Goal: Contribute content: Contribute content

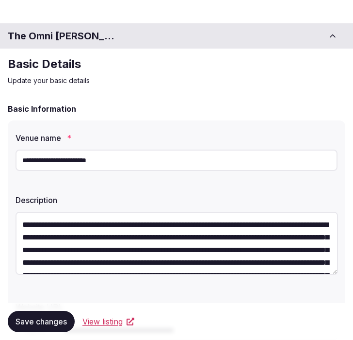
scroll to position [1384, 0]
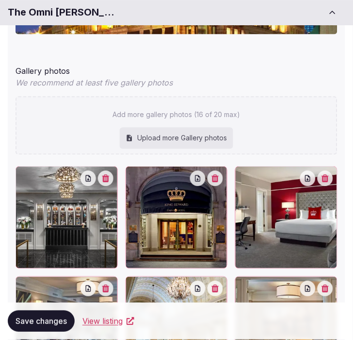
click at [302, 74] on div "Gallery photos" at bounding box center [177, 70] width 322 height 16
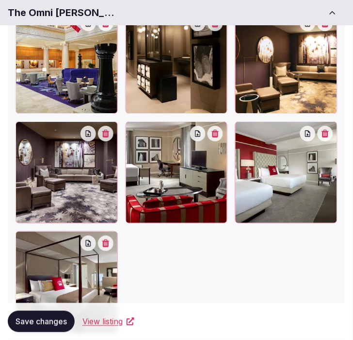
scroll to position [1935, 0]
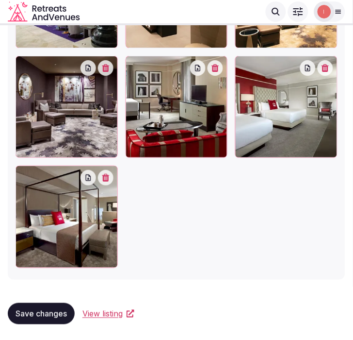
click at [26, 314] on span "Save changes" at bounding box center [41, 314] width 51 height 10
click at [33, 324] on div "Save changes" at bounding box center [41, 313] width 67 height 21
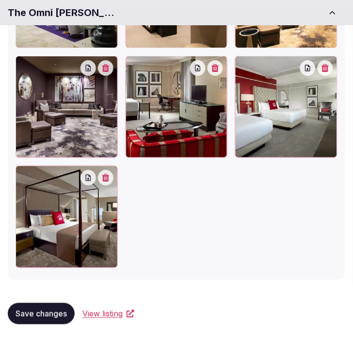
click at [49, 309] on span "Save changes" at bounding box center [41, 314] width 51 height 10
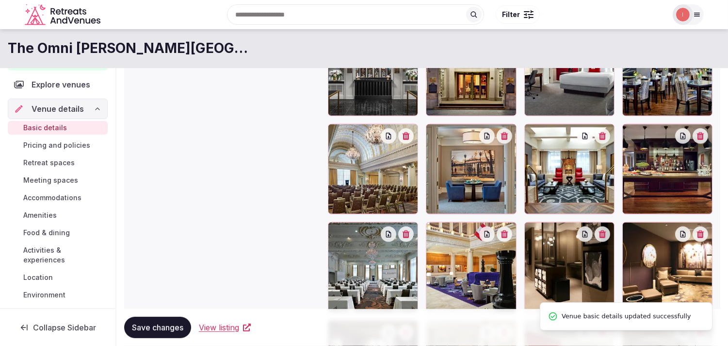
scroll to position [1114, 0]
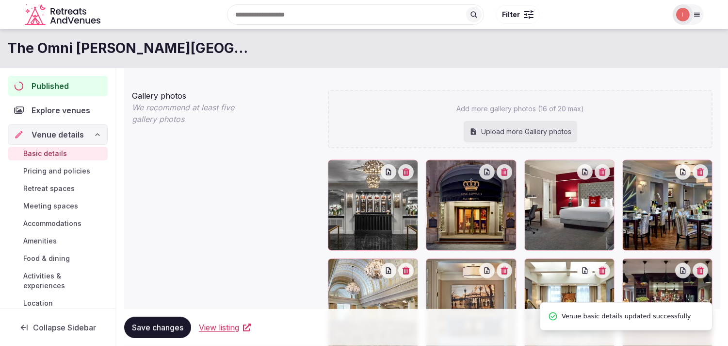
click at [49, 172] on span "Pricing and policies" at bounding box center [56, 171] width 67 height 10
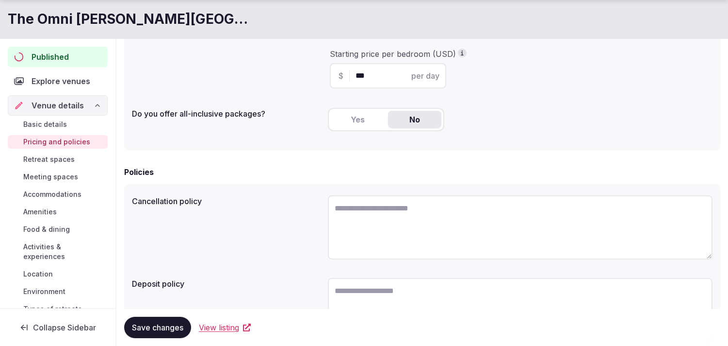
scroll to position [283, 0]
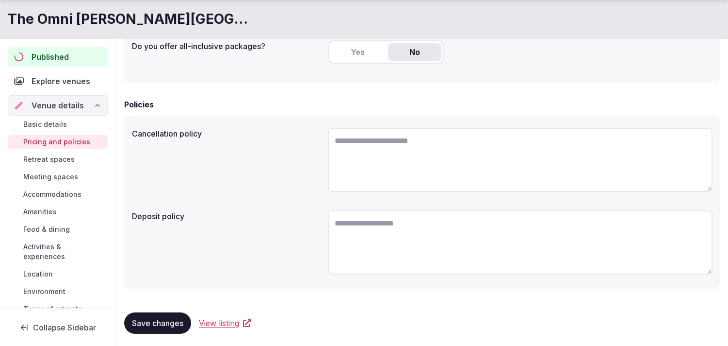
drag, startPoint x: 69, startPoint y: 150, endPoint x: 64, endPoint y: 161, distance: 11.5
click at [66, 156] on div "Basic details Pricing and policies Retreat spaces Meeting spaces Accommodations…" at bounding box center [58, 225] width 100 height 219
click at [65, 159] on span "Retreat spaces" at bounding box center [48, 159] width 51 height 10
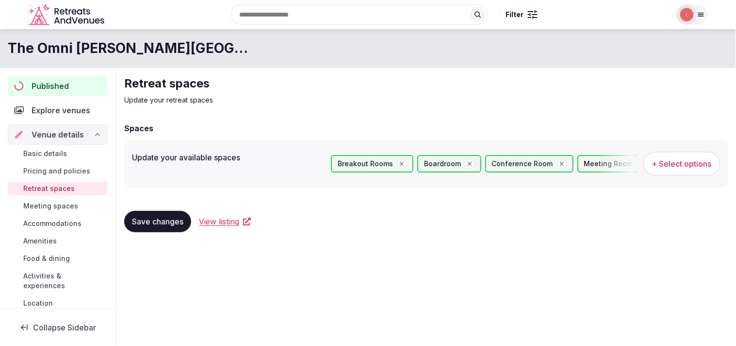
click at [59, 205] on span "Meeting spaces" at bounding box center [50, 206] width 55 height 10
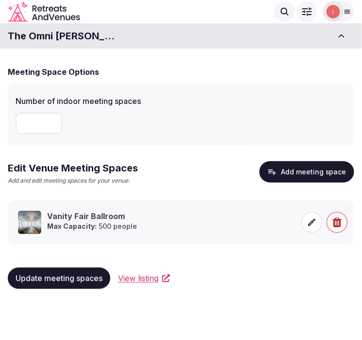
click at [84, 36] on h1 "The Omni [PERSON_NAME][GEOGRAPHIC_DATA]" at bounding box center [62, 36] width 109 height 14
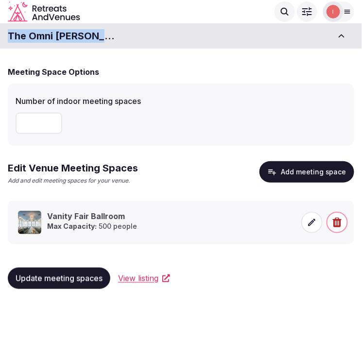
click at [84, 36] on h1 "The Omni [PERSON_NAME][GEOGRAPHIC_DATA]" at bounding box center [62, 36] width 109 height 14
copy div "The Omni [PERSON_NAME][GEOGRAPHIC_DATA]"
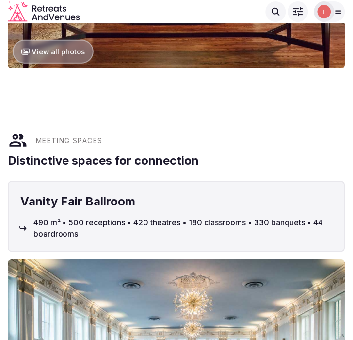
scroll to position [1240, 0]
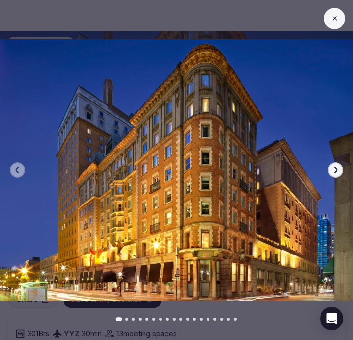
scroll to position [862, 0]
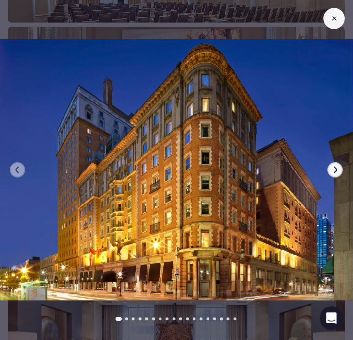
click at [331, 18] on icon at bounding box center [335, 19] width 8 height 8
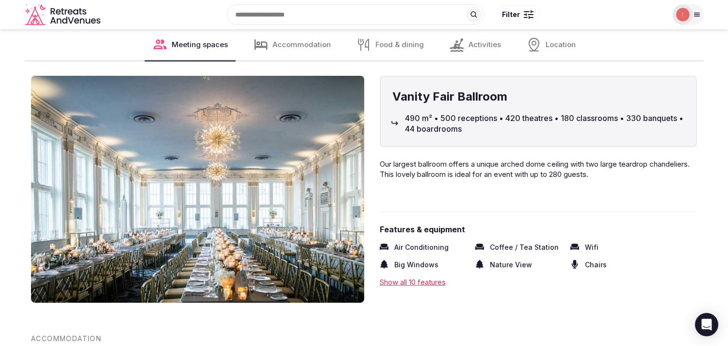
scroll to position [1024, 0]
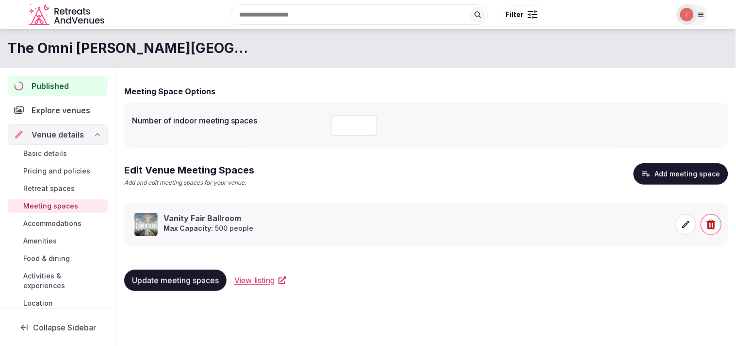
click at [705, 172] on button "Add meeting space" at bounding box center [681, 173] width 95 height 21
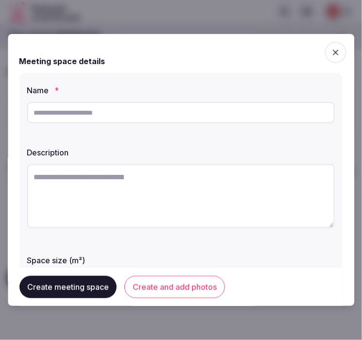
click at [55, 112] on input "text" at bounding box center [180, 112] width 307 height 21
paste input "**********"
type input "**********"
click at [104, 195] on textarea at bounding box center [180, 196] width 307 height 64
paste textarea "**********"
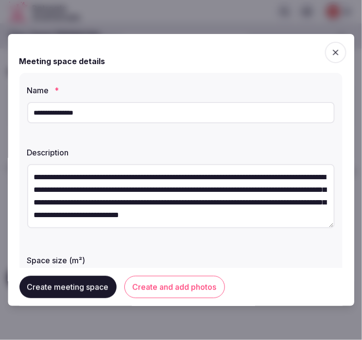
scroll to position [31, 0]
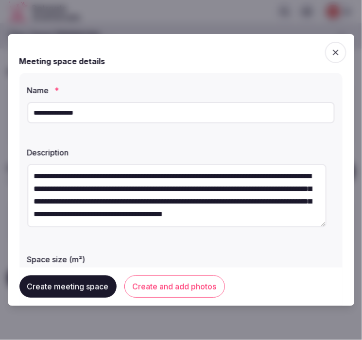
type textarea "**********"
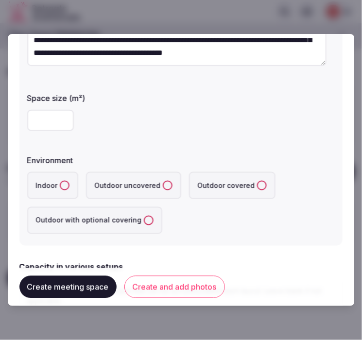
scroll to position [162, 0]
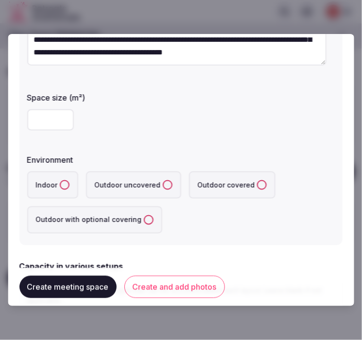
click at [47, 129] on input "number" at bounding box center [50, 119] width 47 height 21
type input "***"
click at [59, 180] on label "Indoor" at bounding box center [52, 184] width 51 height 27
click at [60, 180] on button "Indoor" at bounding box center [65, 185] width 10 height 10
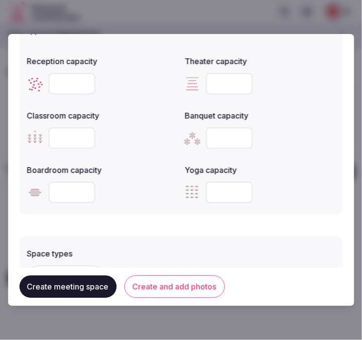
scroll to position [377, 0]
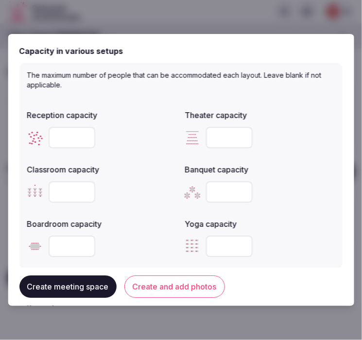
click at [65, 137] on input "number" at bounding box center [72, 137] width 47 height 21
type input "***"
click at [60, 192] on input "number" at bounding box center [72, 191] width 47 height 21
click at [61, 192] on input "number" at bounding box center [72, 191] width 47 height 21
type input "*"
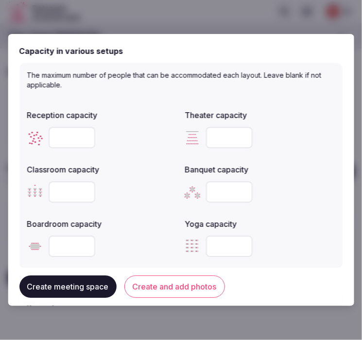
type input "***"
click at [206, 187] on input "number" at bounding box center [229, 191] width 47 height 21
type input "***"
click at [226, 136] on input "number" at bounding box center [229, 137] width 47 height 21
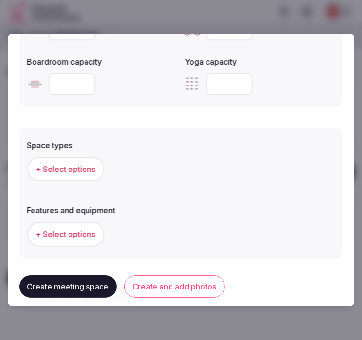
scroll to position [593, 0]
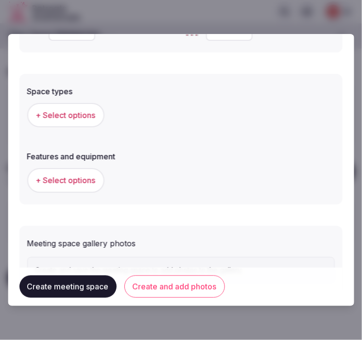
type input "***"
click at [72, 114] on span "+ Select options" at bounding box center [66, 115] width 60 height 11
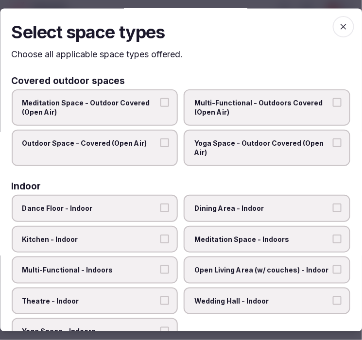
scroll to position [54, 0]
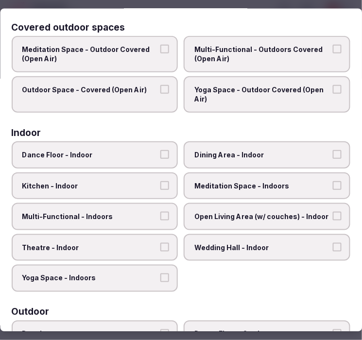
click at [276, 158] on label "Dining Area - Indoor" at bounding box center [267, 154] width 166 height 27
click at [332, 158] on button "Dining Area - Indoor" at bounding box center [336, 153] width 9 height 9
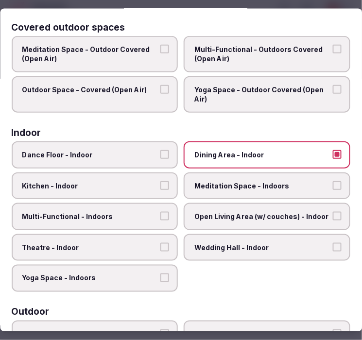
drag, startPoint x: 130, startPoint y: 215, endPoint x: 124, endPoint y: 196, distance: 19.3
click at [130, 215] on span "Multi-Functional - Indoors" at bounding box center [89, 217] width 135 height 10
click at [161, 215] on button "Multi-Functional - Indoors" at bounding box center [165, 216] width 9 height 9
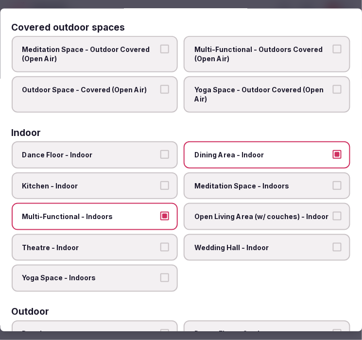
click at [112, 244] on span "Theatre - Indoor" at bounding box center [89, 247] width 135 height 10
click at [161, 244] on button "Theatre - Indoor" at bounding box center [165, 246] width 9 height 9
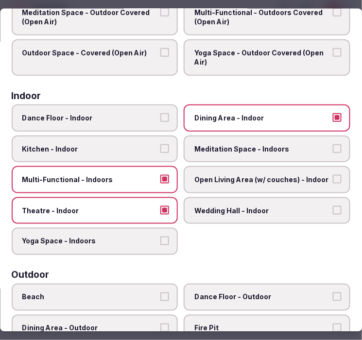
scroll to position [108, 0]
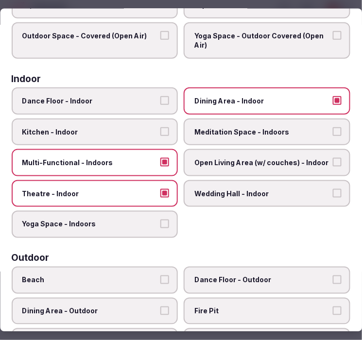
click at [199, 188] on span "Wedding Hall - Indoor" at bounding box center [262, 193] width 135 height 10
click at [332, 188] on button "Wedding Hall - Indoor" at bounding box center [336, 192] width 9 height 9
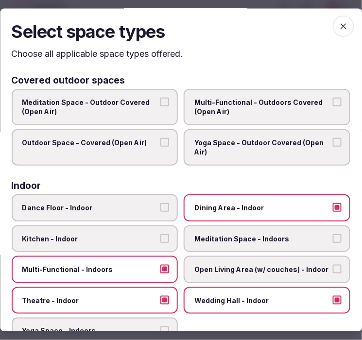
scroll to position [0, 0]
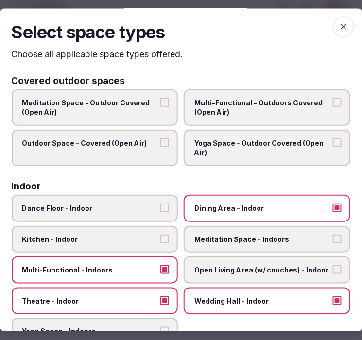
click at [344, 21] on span "button" at bounding box center [342, 27] width 21 height 21
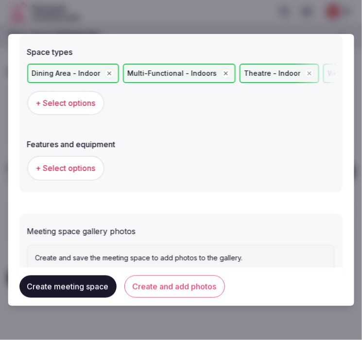
scroll to position [661, 0]
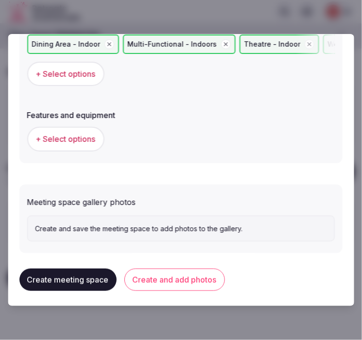
click at [79, 138] on span "+ Select options" at bounding box center [66, 138] width 60 height 11
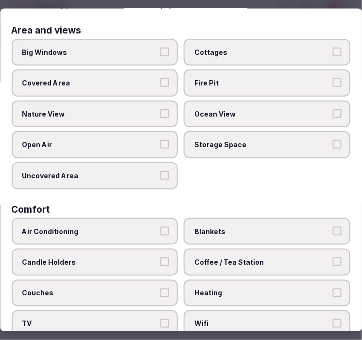
scroll to position [0, 0]
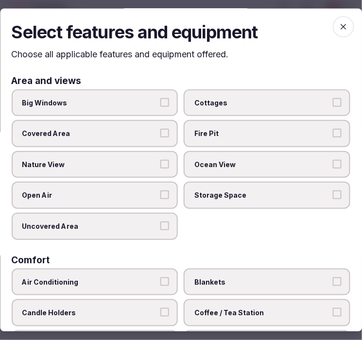
click at [165, 103] on button "Big Windows" at bounding box center [165, 102] width 9 height 9
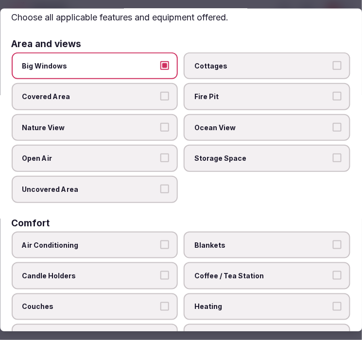
scroll to position [54, 0]
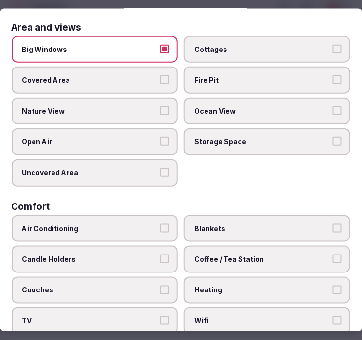
click at [166, 222] on label "Air Conditioning" at bounding box center [95, 228] width 166 height 27
click at [166, 223] on button "Air Conditioning" at bounding box center [165, 227] width 9 height 9
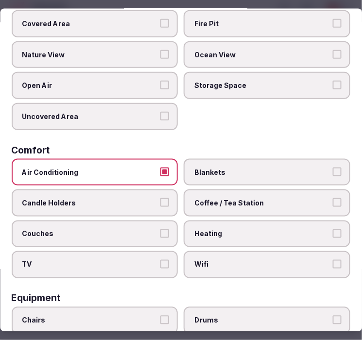
scroll to position [162, 0]
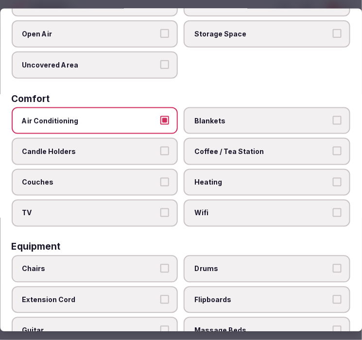
click at [312, 147] on span "Coffee / Tea Station" at bounding box center [262, 152] width 135 height 10
click at [332, 147] on button "Coffee / Tea Station" at bounding box center [336, 151] width 9 height 9
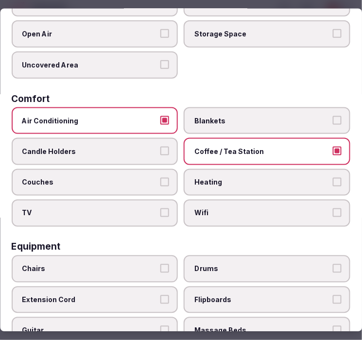
click at [332, 208] on button "Wifi" at bounding box center [336, 212] width 9 height 9
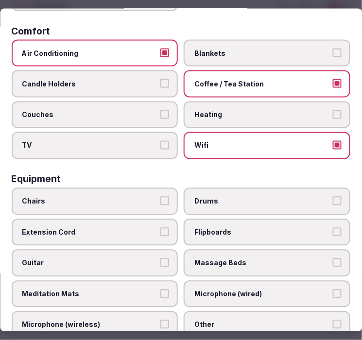
scroll to position [323, 0]
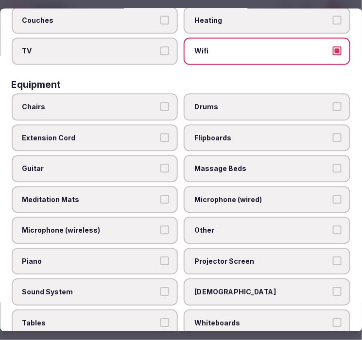
click at [149, 102] on span "Chairs" at bounding box center [89, 107] width 135 height 10
click at [161, 102] on button "Chairs" at bounding box center [165, 106] width 9 height 9
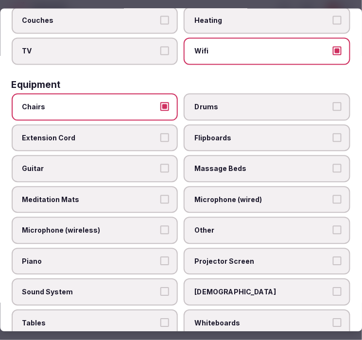
drag, startPoint x: 222, startPoint y: 238, endPoint x: 218, endPoint y: 244, distance: 7.2
click at [220, 248] on label "Projector Screen" at bounding box center [267, 261] width 166 height 27
drag, startPoint x: 149, startPoint y: 246, endPoint x: 167, endPoint y: 246, distance: 18.0
click at [152, 256] on span "Piano" at bounding box center [89, 261] width 135 height 10
click at [161, 256] on button "Piano" at bounding box center [165, 260] width 9 height 9
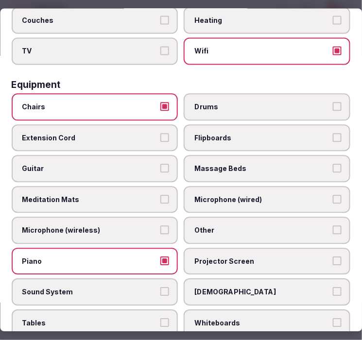
drag, startPoint x: 328, startPoint y: 240, endPoint x: 328, endPoint y: 231, distance: 8.7
click at [326, 248] on label "Projector Screen" at bounding box center [267, 261] width 166 height 27
click at [332, 256] on button "Projector Screen" at bounding box center [336, 260] width 9 height 9
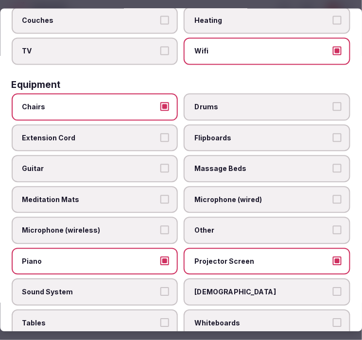
click at [329, 217] on label "Other" at bounding box center [267, 230] width 166 height 27
click at [332, 226] on button "Other" at bounding box center [336, 230] width 9 height 9
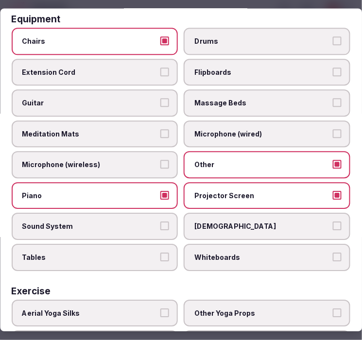
scroll to position [469, 0]
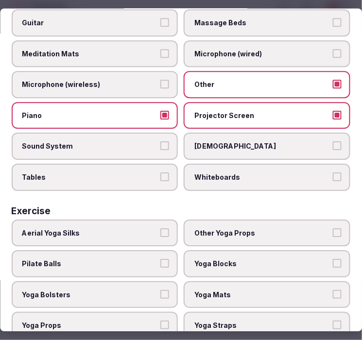
click at [136, 164] on label "Tables" at bounding box center [95, 177] width 166 height 27
click at [161, 173] on button "Tables" at bounding box center [165, 177] width 9 height 9
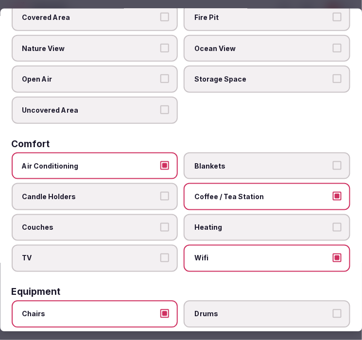
scroll to position [0, 0]
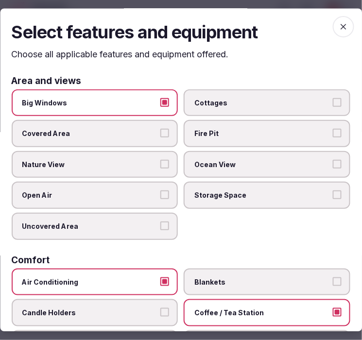
click at [339, 34] on span "button" at bounding box center [342, 27] width 21 height 21
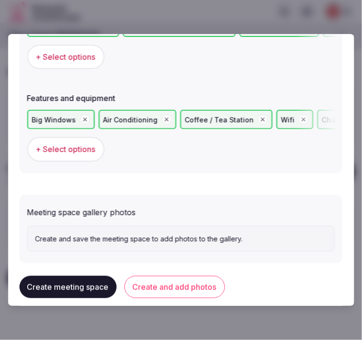
scroll to position [688, 0]
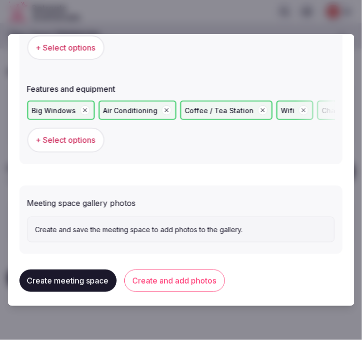
drag, startPoint x: 197, startPoint y: 277, endPoint x: 349, endPoint y: 85, distance: 245.3
click at [200, 273] on button "Create and add photos" at bounding box center [174, 280] width 100 height 22
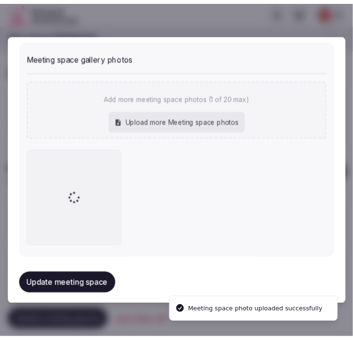
scroll to position [834, 0]
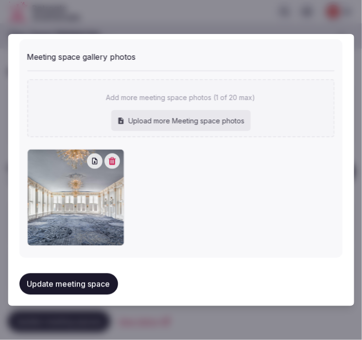
click at [107, 275] on button "Update meeting space" at bounding box center [68, 283] width 99 height 21
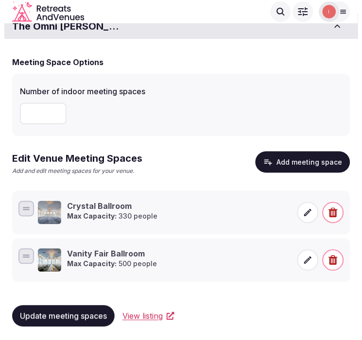
scroll to position [12, 0]
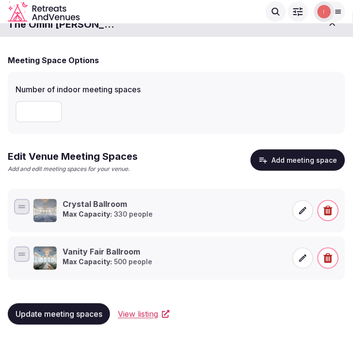
click at [303, 162] on button "Add meeting space" at bounding box center [298, 159] width 95 height 21
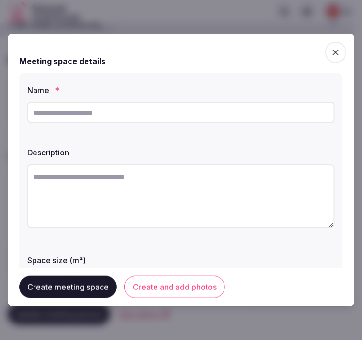
click at [191, 120] on input "text" at bounding box center [180, 112] width 307 height 21
paste input "**********"
type input "**********"
click at [148, 181] on textarea at bounding box center [180, 196] width 307 height 64
click at [116, 197] on textarea at bounding box center [180, 196] width 307 height 64
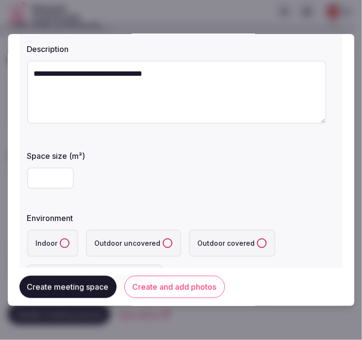
scroll to position [108, 0]
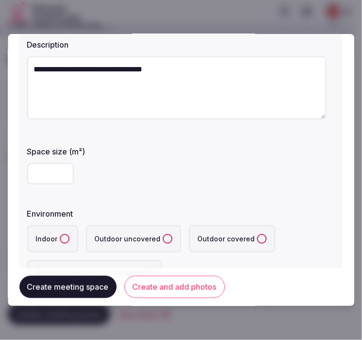
type textarea "**********"
click at [57, 171] on input "number" at bounding box center [50, 173] width 47 height 21
click at [45, 179] on input "number" at bounding box center [50, 173] width 47 height 21
type input "***"
click at [61, 237] on button "Indoor" at bounding box center [65, 239] width 10 height 10
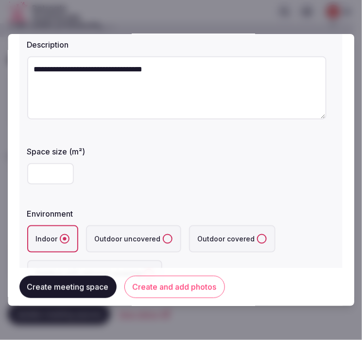
click at [295, 166] on div "***" at bounding box center [180, 173] width 307 height 21
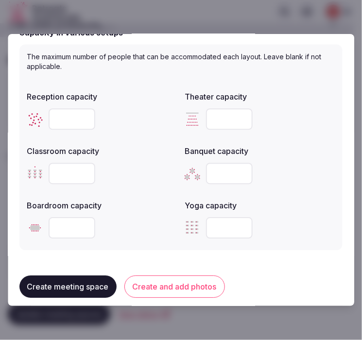
scroll to position [377, 0]
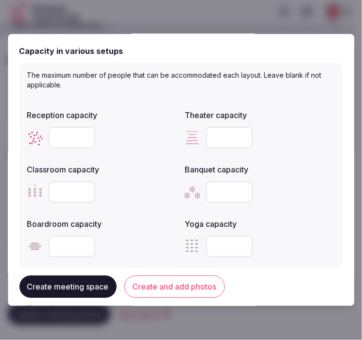
click at [48, 131] on div at bounding box center [102, 137] width 150 height 21
click at [57, 134] on input "number" at bounding box center [72, 137] width 47 height 21
type input "***"
click at [233, 136] on input "number" at bounding box center [229, 137] width 47 height 21
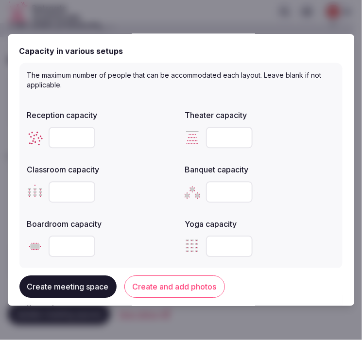
type input "***"
click at [68, 189] on input "number" at bounding box center [72, 191] width 47 height 21
click at [69, 188] on input "number" at bounding box center [72, 191] width 47 height 21
type input "***"
click at [223, 198] on input "number" at bounding box center [229, 191] width 47 height 21
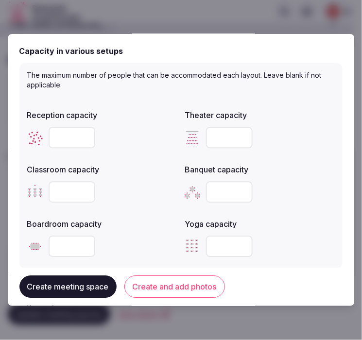
click at [223, 198] on input "number" at bounding box center [229, 191] width 47 height 21
type input "***"
click at [146, 228] on div "Boardroom capacity" at bounding box center [102, 237] width 150 height 47
click at [61, 244] on input "number" at bounding box center [72, 245] width 47 height 21
type input "**"
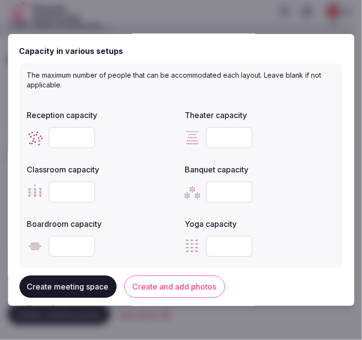
click at [146, 288] on button "Create and add photos" at bounding box center [174, 287] width 100 height 22
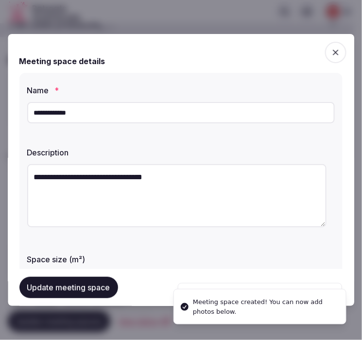
scroll to position [54, 0]
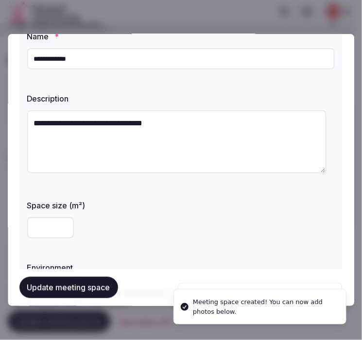
click at [143, 119] on textarea "**********" at bounding box center [176, 141] width 299 height 63
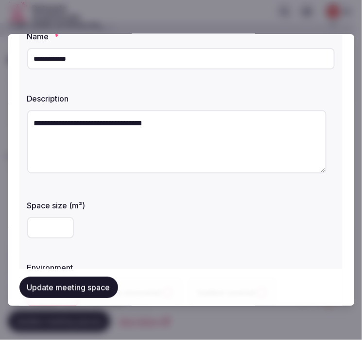
click at [133, 120] on textarea "**********" at bounding box center [176, 141] width 299 height 63
click at [131, 122] on textarea "**********" at bounding box center [176, 141] width 299 height 63
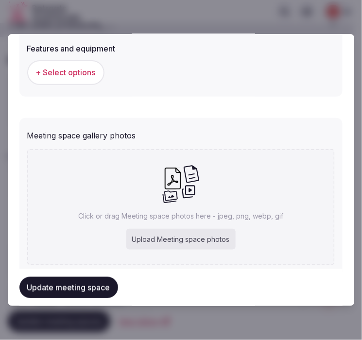
scroll to position [539, 0]
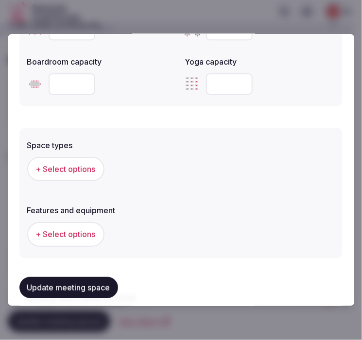
click at [81, 165] on span "+ Select options" at bounding box center [66, 169] width 60 height 11
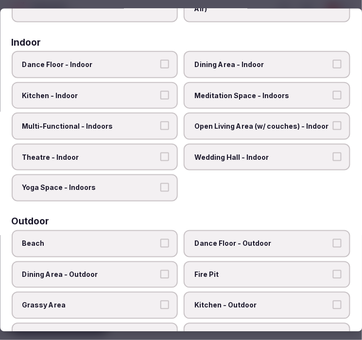
scroll to position [162, 0]
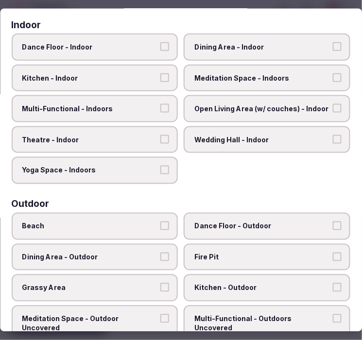
click at [150, 95] on label "Multi-Functional - Indoors" at bounding box center [95, 108] width 166 height 27
click at [161, 104] on button "Multi-Functional - Indoors" at bounding box center [165, 108] width 9 height 9
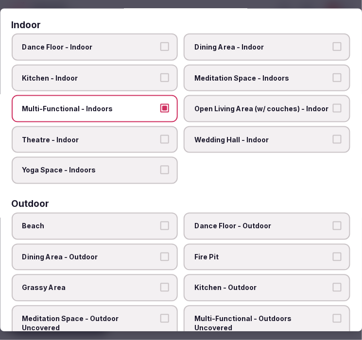
click at [161, 75] on button "Kitchen - Indoor" at bounding box center [165, 77] width 9 height 9
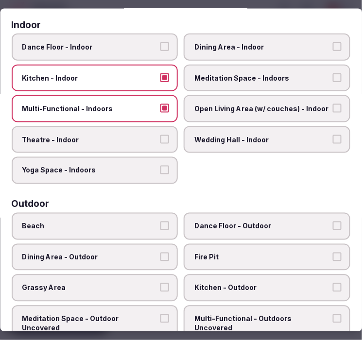
click at [171, 126] on label "Theatre - Indoor" at bounding box center [95, 139] width 166 height 27
click at [169, 134] on button "Theatre - Indoor" at bounding box center [165, 138] width 9 height 9
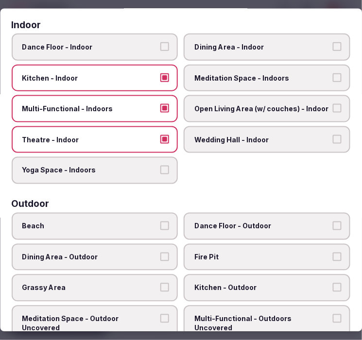
click at [156, 78] on label "Kitchen - Indoor" at bounding box center [95, 77] width 166 height 27
click at [161, 78] on button "Kitchen - Indoor" at bounding box center [165, 77] width 9 height 9
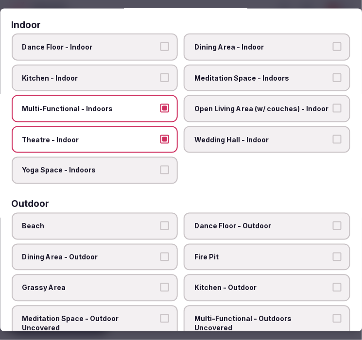
click at [233, 46] on span "Dining Area - Indoor" at bounding box center [262, 47] width 135 height 10
click at [332, 46] on button "Dining Area - Indoor" at bounding box center [336, 46] width 9 height 9
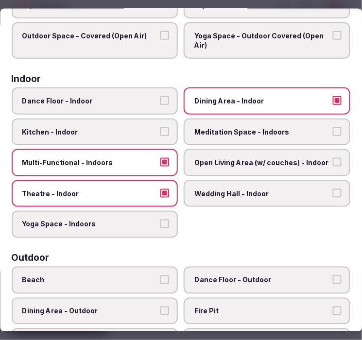
scroll to position [269, 0]
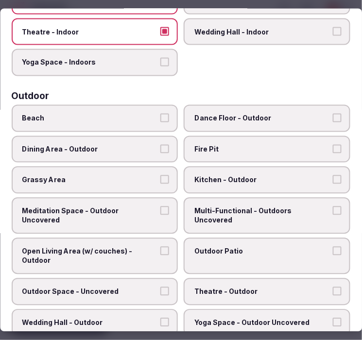
click at [245, 211] on label "Multi-Functional - Outdoors Uncovered" at bounding box center [267, 215] width 166 height 36
click at [332, 211] on button "Multi-Functional - Outdoors Uncovered" at bounding box center [336, 210] width 9 height 9
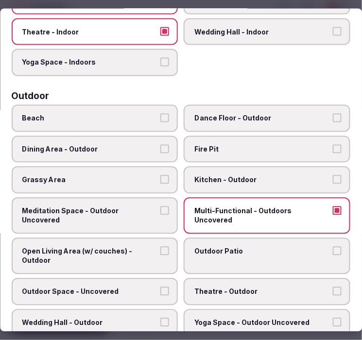
click at [239, 209] on label "Multi-Functional - Outdoors Uncovered" at bounding box center [267, 215] width 166 height 36
click at [332, 209] on button "Multi-Functional - Outdoors Uncovered" at bounding box center [336, 210] width 9 height 9
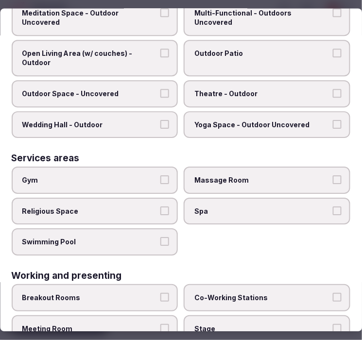
scroll to position [485, 0]
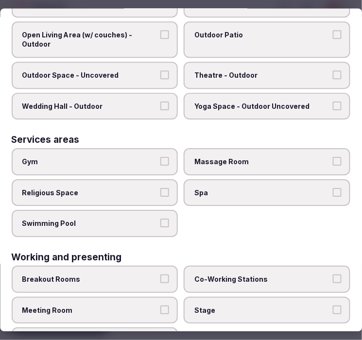
click at [105, 157] on span "Gym" at bounding box center [89, 162] width 135 height 10
click at [161, 157] on button "Gym" at bounding box center [165, 161] width 9 height 9
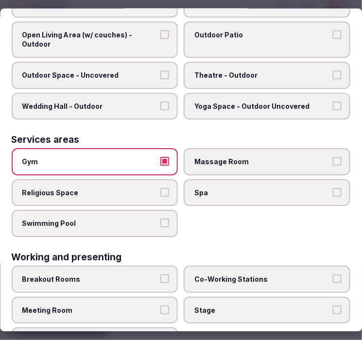
click at [132, 149] on label "Gym" at bounding box center [95, 162] width 166 height 27
click at [161, 157] on button "Gym" at bounding box center [165, 161] width 9 height 9
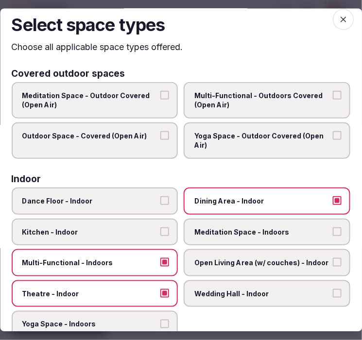
scroll to position [0, 0]
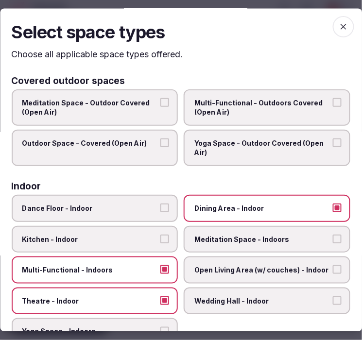
click at [338, 26] on icon "button" at bounding box center [343, 27] width 10 height 10
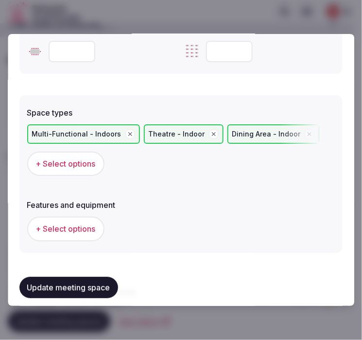
scroll to position [647, 0]
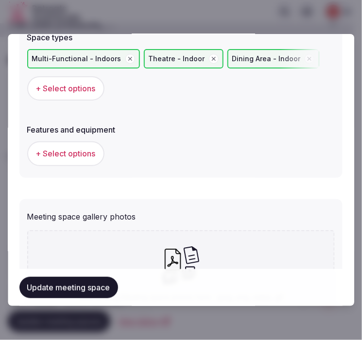
click at [82, 148] on span "+ Select options" at bounding box center [66, 153] width 60 height 11
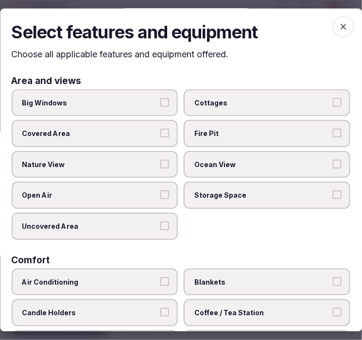
scroll to position [54, 0]
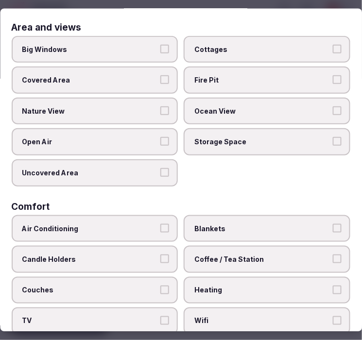
click at [118, 50] on span "Big Windows" at bounding box center [89, 49] width 135 height 10
click at [161, 50] on button "Big Windows" at bounding box center [165, 48] width 9 height 9
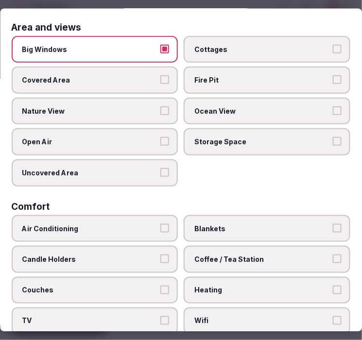
scroll to position [162, 0]
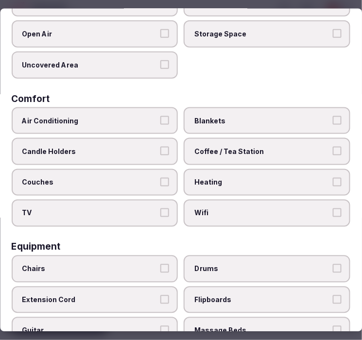
click at [134, 116] on span "Air Conditioning" at bounding box center [89, 121] width 135 height 10
click at [161, 116] on button "Air Conditioning" at bounding box center [165, 120] width 9 height 9
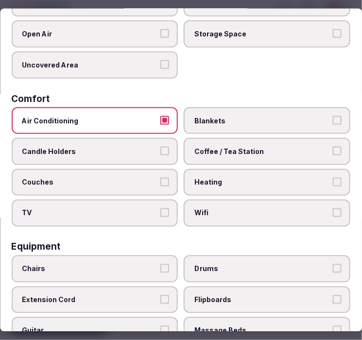
click at [210, 217] on label "Wifi" at bounding box center [267, 212] width 166 height 27
click at [332, 217] on button "Wifi" at bounding box center [336, 212] width 9 height 9
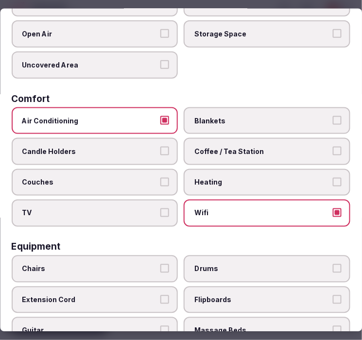
click at [215, 151] on label "Coffee / Tea Station" at bounding box center [267, 151] width 166 height 27
click at [332, 151] on button "Coffee / Tea Station" at bounding box center [336, 151] width 9 height 9
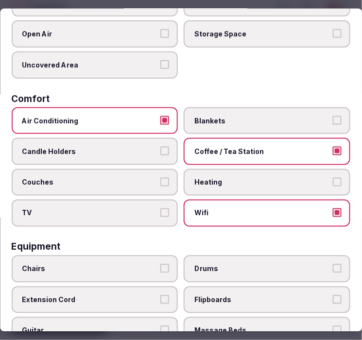
click at [136, 208] on span "TV" at bounding box center [89, 213] width 135 height 10
click at [161, 208] on button "TV" at bounding box center [165, 212] width 9 height 9
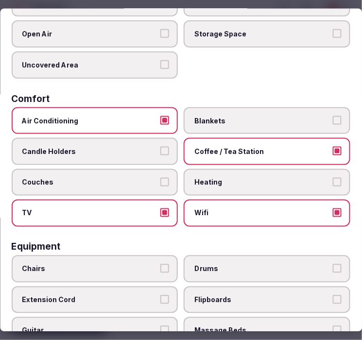
scroll to position [215, 0]
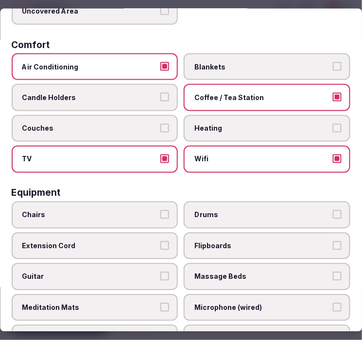
click at [126, 154] on span "TV" at bounding box center [89, 159] width 135 height 10
click at [161, 154] on button "TV" at bounding box center [165, 158] width 9 height 9
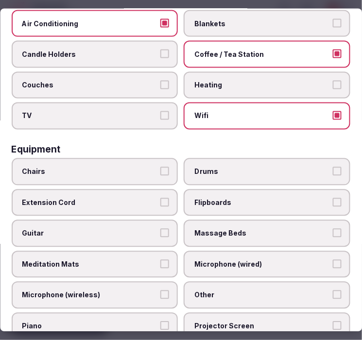
scroll to position [323, 0]
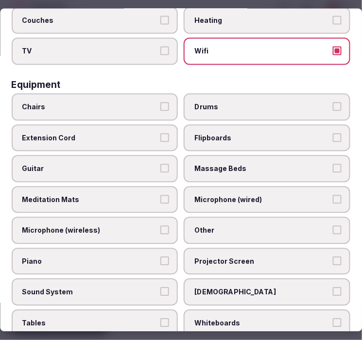
click at [120, 102] on span "Chairs" at bounding box center [89, 107] width 135 height 10
click at [161, 102] on button "Chairs" at bounding box center [165, 106] width 9 height 9
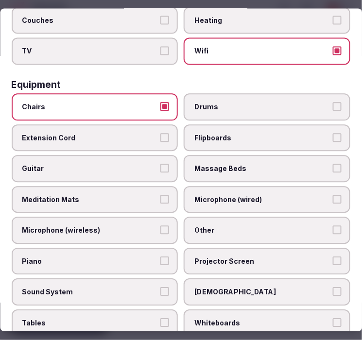
click at [204, 226] on span "Other" at bounding box center [262, 231] width 135 height 10
click at [332, 226] on button "Other" at bounding box center [336, 230] width 9 height 9
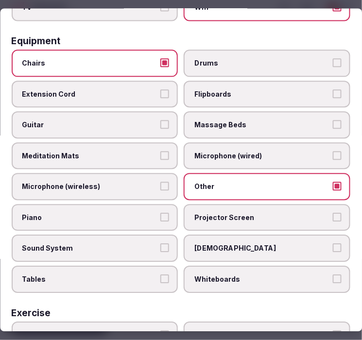
scroll to position [377, 0]
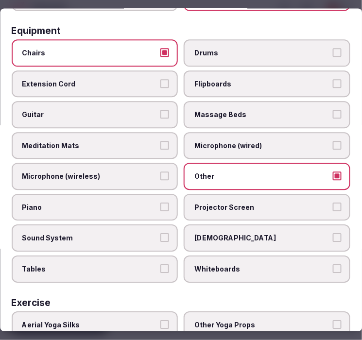
drag, startPoint x: 152, startPoint y: 216, endPoint x: 158, endPoint y: 215, distance: 6.5
click at [152, 225] on label "Sound System" at bounding box center [95, 238] width 166 height 27
click at [161, 233] on button "Sound System" at bounding box center [165, 237] width 9 height 9
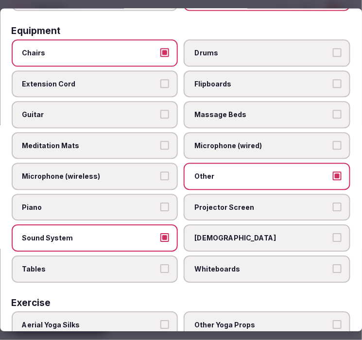
click at [226, 233] on span "Sunbeds" at bounding box center [262, 238] width 135 height 10
click at [332, 233] on button "Sunbeds" at bounding box center [336, 237] width 9 height 9
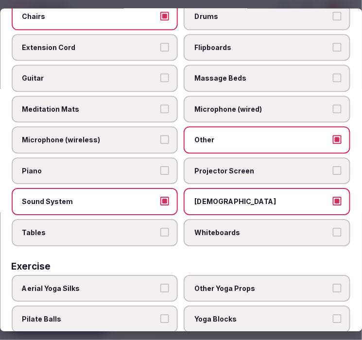
scroll to position [431, 0]
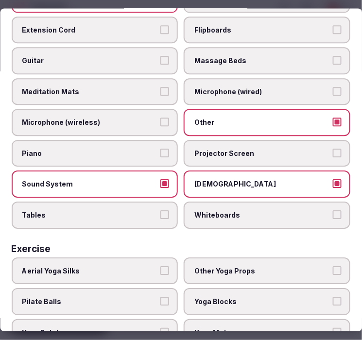
click at [146, 211] on span "Tables" at bounding box center [89, 216] width 135 height 10
click at [161, 211] on button "Tables" at bounding box center [165, 215] width 9 height 9
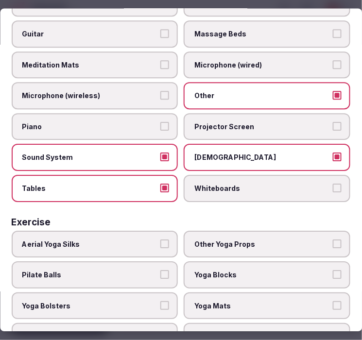
scroll to position [469, 0]
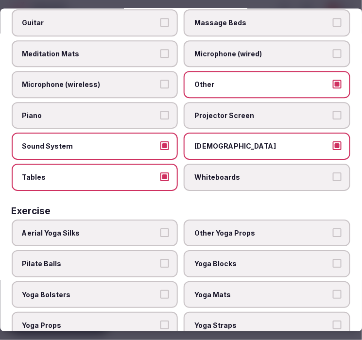
click at [250, 133] on label "Sunbeds" at bounding box center [267, 146] width 166 height 27
click at [332, 142] on button "Sunbeds" at bounding box center [336, 146] width 9 height 9
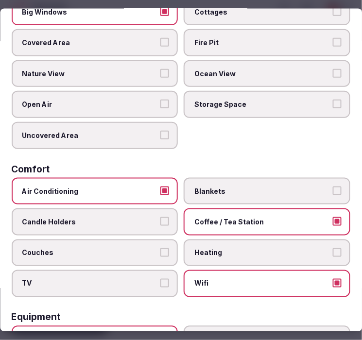
scroll to position [0, 0]
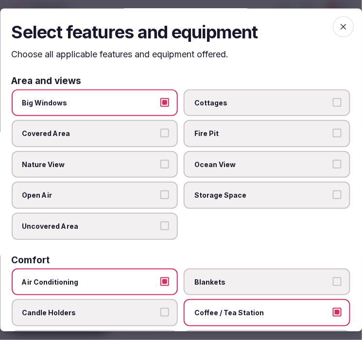
click at [340, 21] on span "button" at bounding box center [342, 27] width 21 height 21
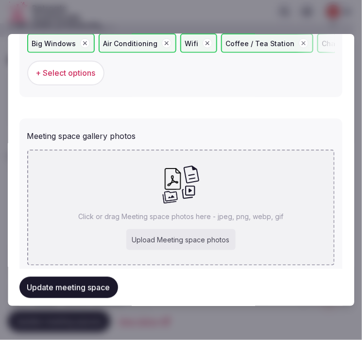
scroll to position [751, 0]
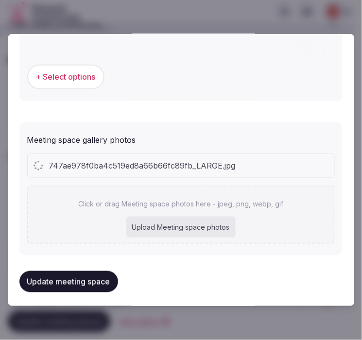
type textarea "**********"
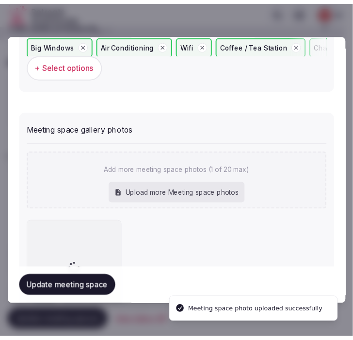
scroll to position [740, 0]
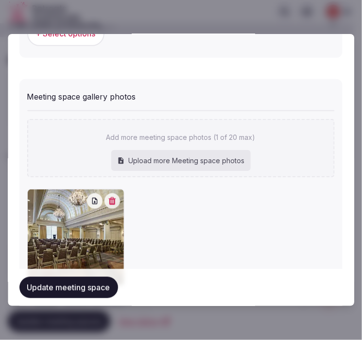
click at [85, 285] on button "Update meeting space" at bounding box center [68, 287] width 99 height 21
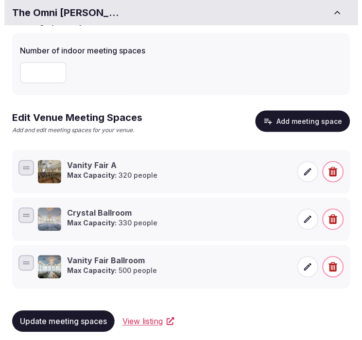
scroll to position [60, 0]
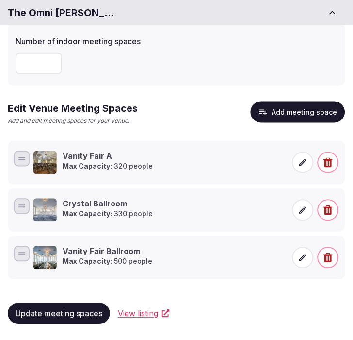
click at [314, 114] on button "Add meeting space" at bounding box center [298, 111] width 95 height 21
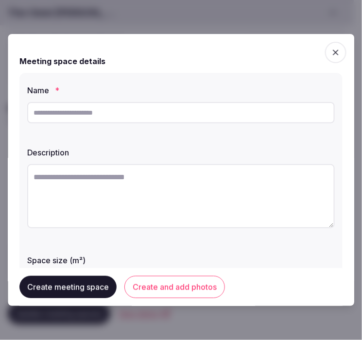
click at [127, 119] on input "text" at bounding box center [180, 112] width 307 height 21
paste input "**********"
type input "**********"
click at [153, 186] on textarea at bounding box center [180, 196] width 307 height 64
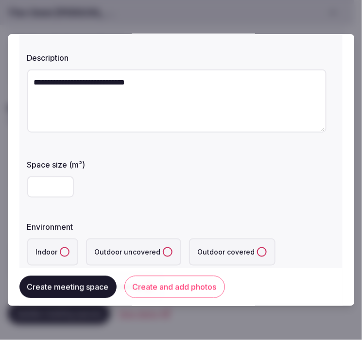
scroll to position [162, 0]
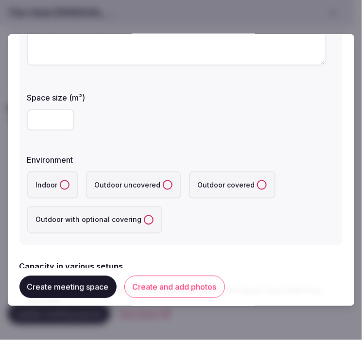
type textarea "**********"
click at [39, 115] on input "number" at bounding box center [50, 119] width 47 height 21
type input "***"
click at [65, 185] on button "Indoor" at bounding box center [65, 185] width 10 height 10
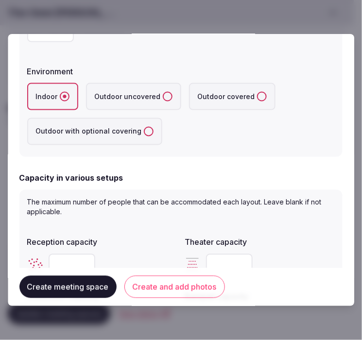
scroll to position [323, 0]
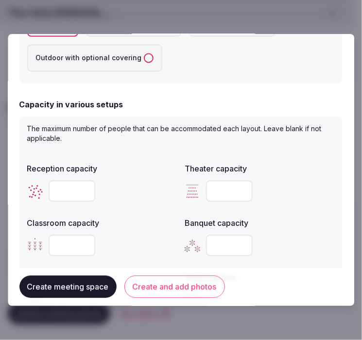
click at [62, 192] on input "number" at bounding box center [72, 191] width 47 height 21
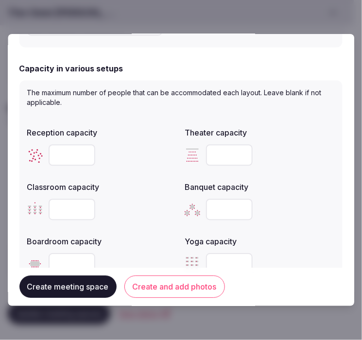
scroll to position [377, 0]
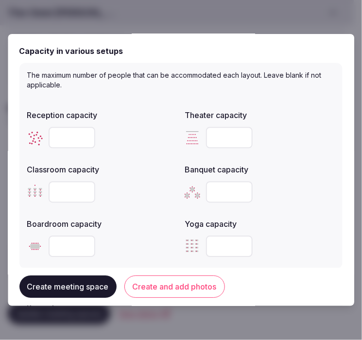
click at [78, 137] on input "number" at bounding box center [72, 137] width 47 height 21
type input "***"
click at [227, 134] on input "number" at bounding box center [229, 137] width 47 height 21
type input "***"
click at [76, 188] on input "number" at bounding box center [72, 191] width 47 height 21
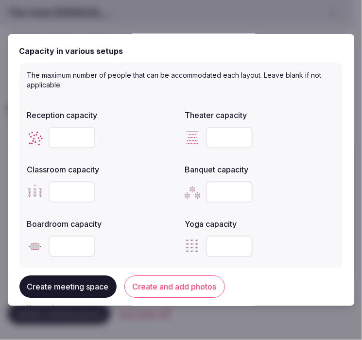
click at [76, 188] on input "number" at bounding box center [72, 191] width 47 height 21
type input "**"
click at [222, 197] on input "number" at bounding box center [229, 191] width 47 height 21
click at [223, 194] on input "number" at bounding box center [229, 191] width 47 height 21
type input "**"
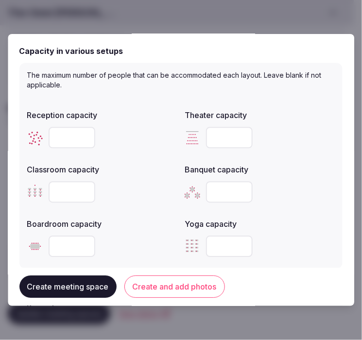
click at [74, 241] on input "number" at bounding box center [72, 245] width 47 height 21
click at [78, 240] on input "number" at bounding box center [72, 245] width 47 height 21
type input "**"
click at [281, 242] on div at bounding box center [260, 245] width 150 height 21
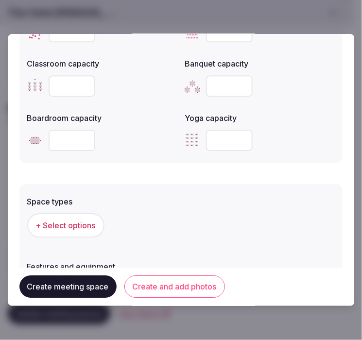
scroll to position [485, 0]
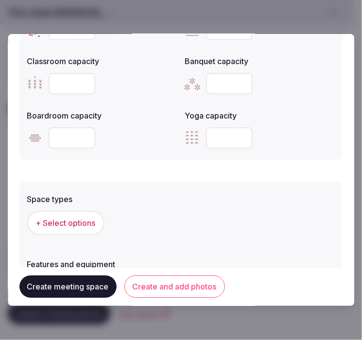
click at [66, 227] on button "+ Select options" at bounding box center [65, 223] width 77 height 24
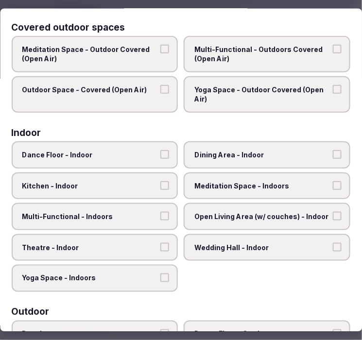
scroll to position [108, 0]
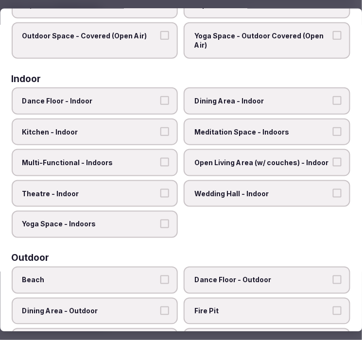
click at [214, 100] on span "Dining Area - Indoor" at bounding box center [262, 101] width 135 height 10
click at [332, 100] on button "Dining Area - Indoor" at bounding box center [336, 100] width 9 height 9
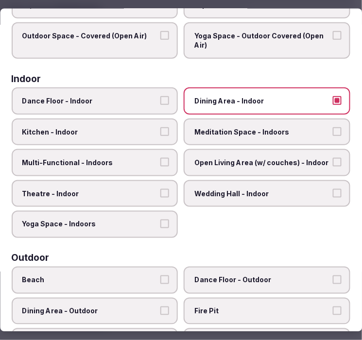
click at [139, 158] on span "Multi-Functional - Indoors" at bounding box center [89, 163] width 135 height 10
click at [161, 158] on button "Multi-Functional - Indoors" at bounding box center [165, 162] width 9 height 9
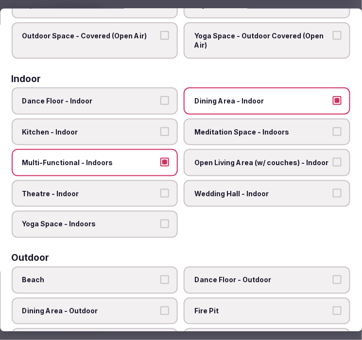
click at [132, 192] on span "Theatre - Indoor" at bounding box center [89, 193] width 135 height 10
click at [161, 192] on button "Theatre - Indoor" at bounding box center [165, 192] width 9 height 9
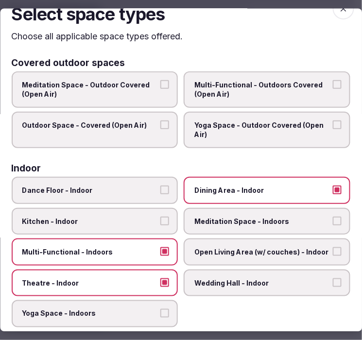
scroll to position [0, 0]
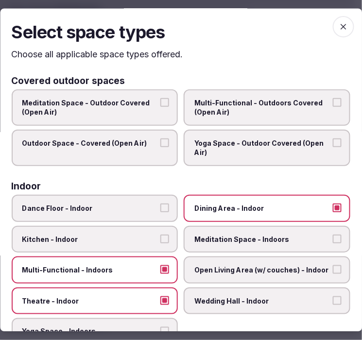
click at [338, 28] on icon "button" at bounding box center [343, 27] width 10 height 10
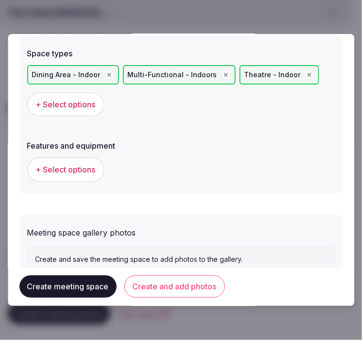
scroll to position [661, 0]
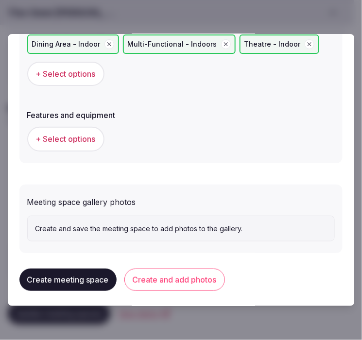
click at [87, 127] on button "+ Select options" at bounding box center [65, 139] width 77 height 24
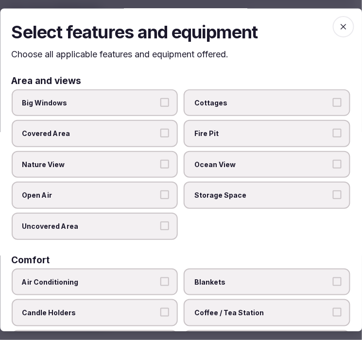
click at [127, 108] on label "Big Windows" at bounding box center [95, 102] width 166 height 27
click at [161, 107] on button "Big Windows" at bounding box center [165, 102] width 9 height 9
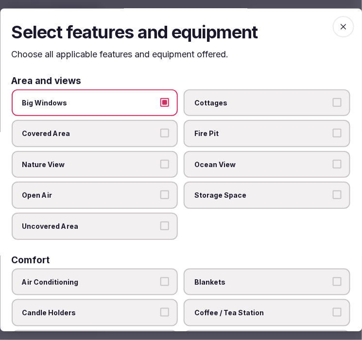
click at [144, 163] on span "Nature View" at bounding box center [89, 165] width 135 height 10
click at [161, 163] on button "Nature View" at bounding box center [165, 164] width 9 height 9
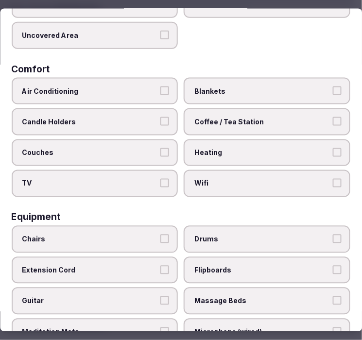
scroll to position [215, 0]
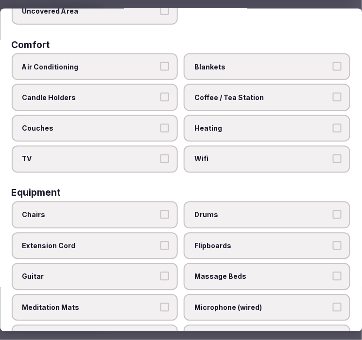
click at [161, 210] on button "Chairs" at bounding box center [165, 214] width 9 height 9
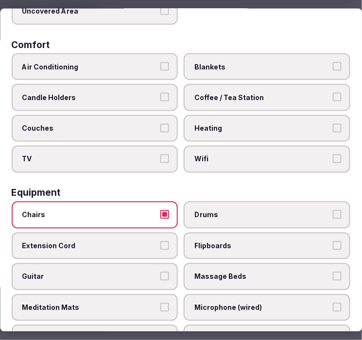
click at [282, 155] on span "Wifi" at bounding box center [262, 159] width 135 height 10
click at [332, 155] on button "Wifi" at bounding box center [336, 158] width 9 height 9
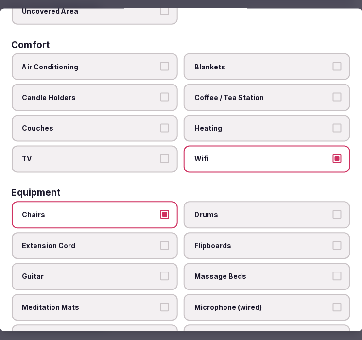
click at [309, 93] on span "Coffee / Tea Station" at bounding box center [262, 98] width 135 height 10
click at [332, 93] on button "Coffee / Tea Station" at bounding box center [336, 97] width 9 height 9
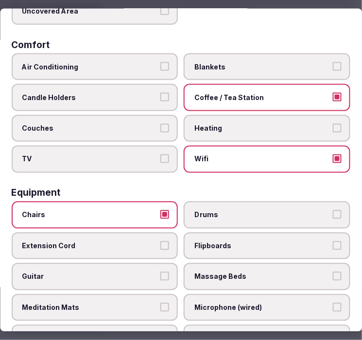
click at [147, 66] on span "Air Conditioning" at bounding box center [89, 67] width 135 height 10
click at [161, 66] on button "Air Conditioning" at bounding box center [165, 66] width 9 height 9
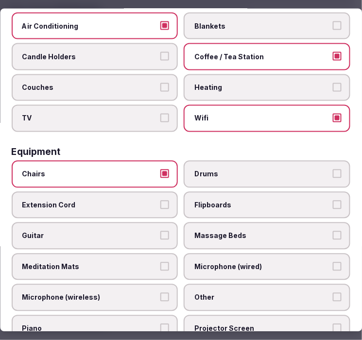
scroll to position [377, 0]
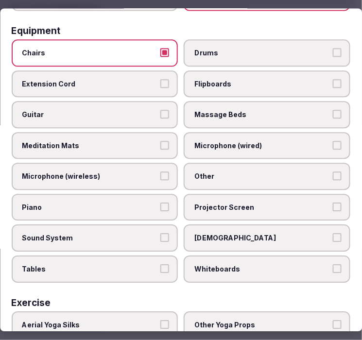
click at [266, 170] on label "Other" at bounding box center [267, 176] width 166 height 27
click at [332, 172] on button "Other" at bounding box center [336, 176] width 9 height 9
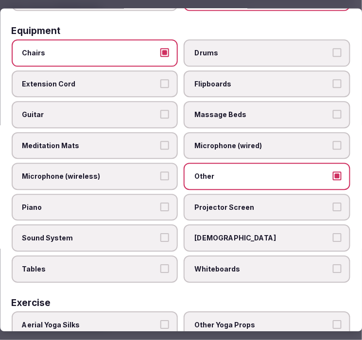
click at [155, 201] on label "Piano" at bounding box center [95, 207] width 166 height 27
click at [161, 202] on button "Piano" at bounding box center [165, 206] width 9 height 9
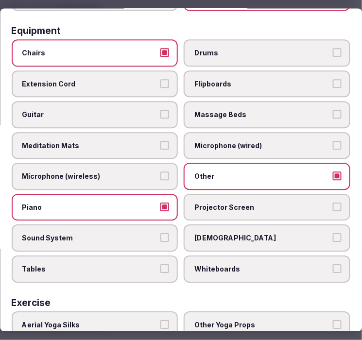
click at [153, 202] on span "Piano" at bounding box center [89, 207] width 135 height 10
click at [161, 202] on button "Piano" at bounding box center [165, 206] width 9 height 9
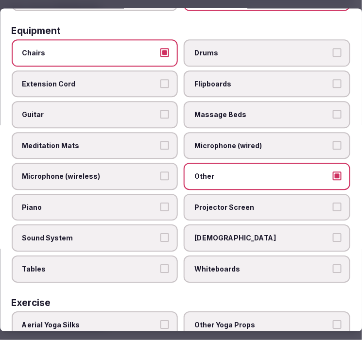
click at [225, 202] on span "Projector Screen" at bounding box center [262, 207] width 135 height 10
click at [332, 202] on button "Projector Screen" at bounding box center [336, 206] width 9 height 9
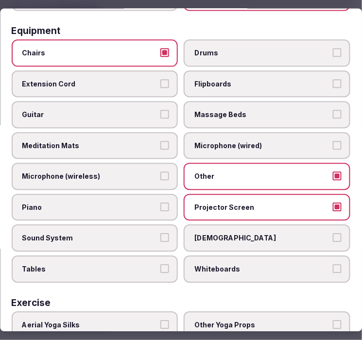
click at [274, 202] on span "Projector Screen" at bounding box center [262, 207] width 135 height 10
click at [332, 202] on button "Projector Screen" at bounding box center [336, 206] width 9 height 9
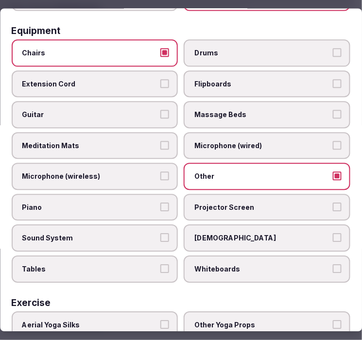
click at [274, 202] on span "Projector Screen" at bounding box center [262, 207] width 135 height 10
click at [332, 202] on button "Projector Screen" at bounding box center [336, 206] width 9 height 9
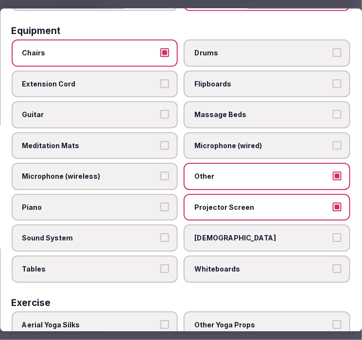
click at [137, 264] on span "Tables" at bounding box center [89, 269] width 135 height 10
click at [161, 264] on button "Tables" at bounding box center [165, 268] width 9 height 9
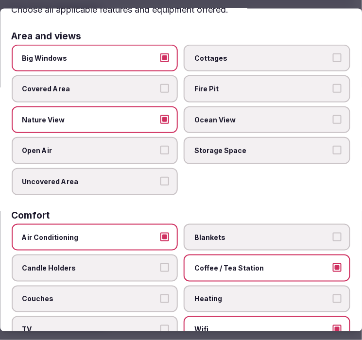
scroll to position [0, 0]
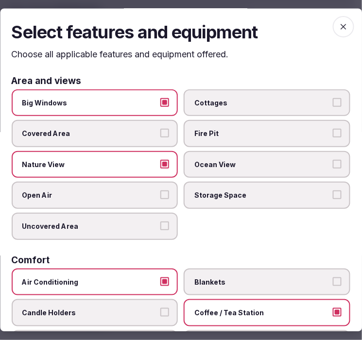
click at [340, 35] on span "button" at bounding box center [342, 27] width 21 height 21
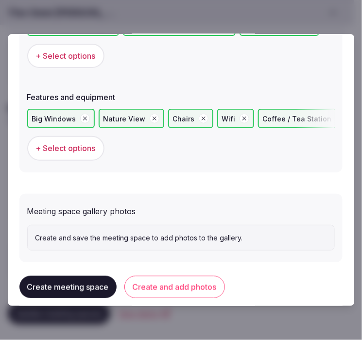
scroll to position [688, 0]
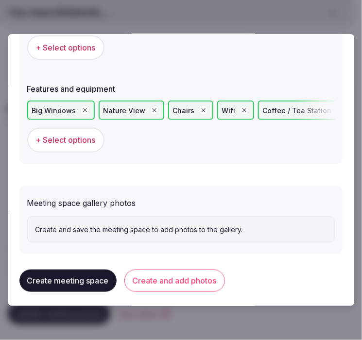
click at [173, 272] on button "Create and add photos" at bounding box center [174, 280] width 100 height 22
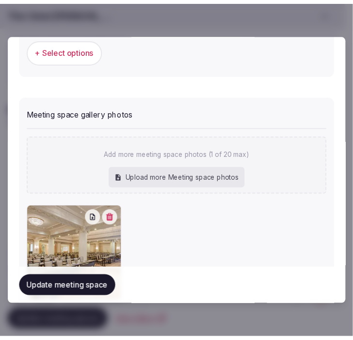
scroll to position [831, 0]
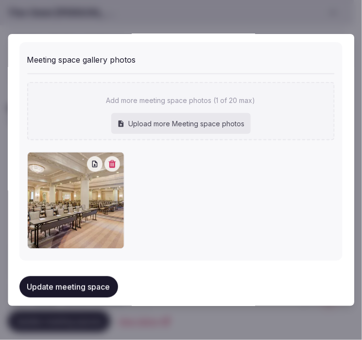
click at [95, 278] on button "Update meeting space" at bounding box center [68, 286] width 99 height 21
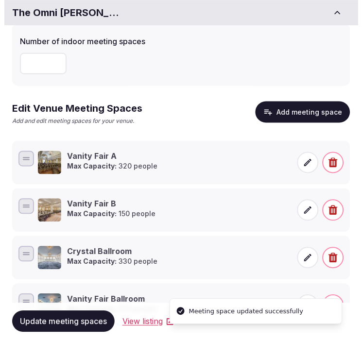
scroll to position [107, 0]
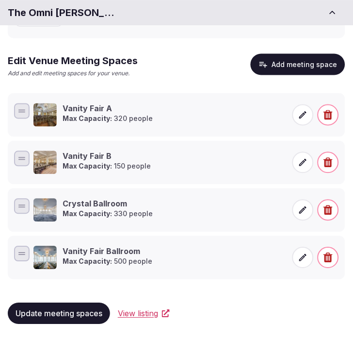
click at [279, 65] on button "Add meeting space" at bounding box center [298, 64] width 95 height 21
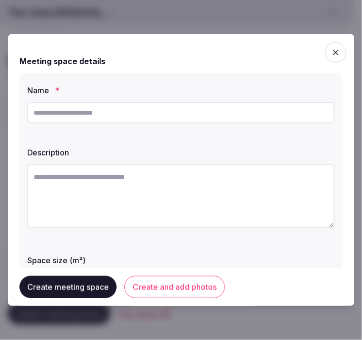
click at [166, 110] on input "text" at bounding box center [180, 112] width 307 height 21
paste input "**********"
type input "**********"
paste textarea "**********"
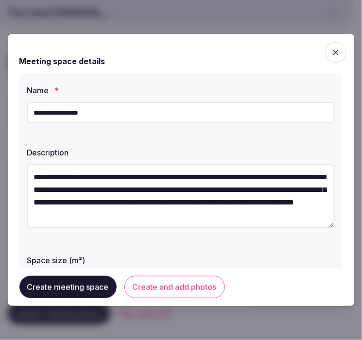
click at [114, 176] on textarea "**********" at bounding box center [180, 196] width 307 height 64
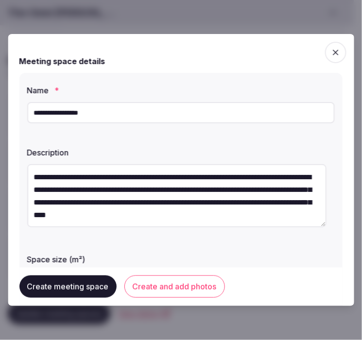
type textarea "**********"
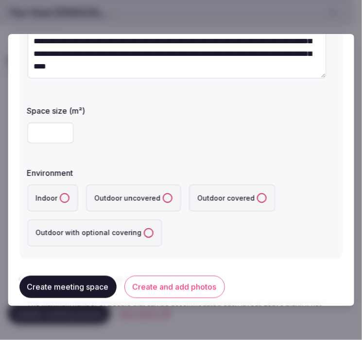
scroll to position [162, 0]
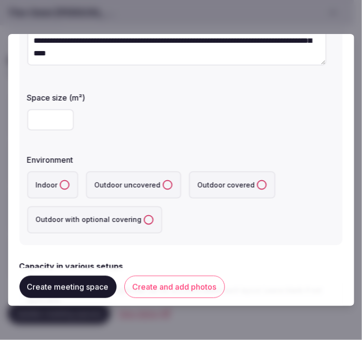
click at [46, 125] on input "number" at bounding box center [50, 119] width 47 height 21
click at [62, 183] on button "Indoor" at bounding box center [65, 185] width 10 height 10
click at [43, 117] on input "***" at bounding box center [50, 119] width 47 height 21
click at [46, 118] on input "***" at bounding box center [50, 119] width 47 height 21
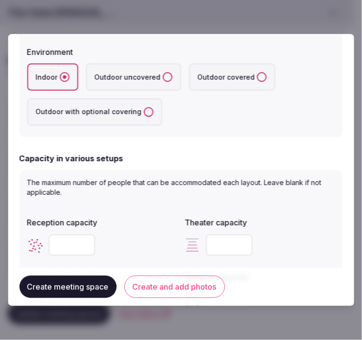
scroll to position [323, 0]
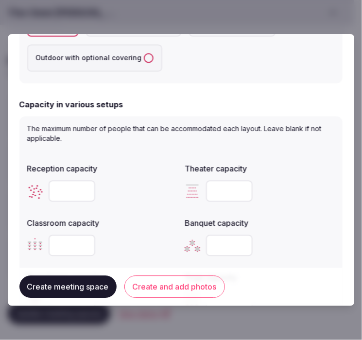
type input "***"
click at [69, 186] on input "number" at bounding box center [72, 191] width 47 height 21
type input "***"
click at [214, 188] on input "number" at bounding box center [229, 191] width 47 height 21
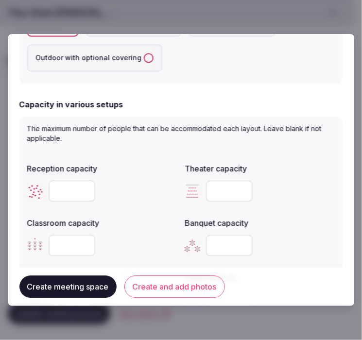
type input "***"
click at [69, 248] on input "number" at bounding box center [72, 245] width 47 height 21
click at [70, 241] on input "number" at bounding box center [72, 245] width 47 height 21
type input "***"
click at [214, 246] on input "number" at bounding box center [229, 245] width 47 height 21
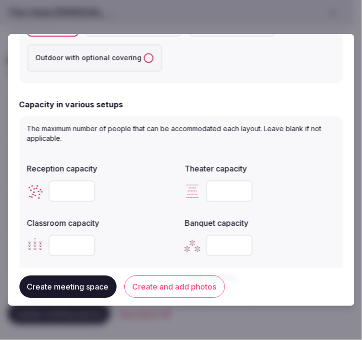
click at [214, 246] on input "number" at bounding box center [229, 245] width 47 height 21
type input "***"
click at [309, 215] on div "Banquet capacity" at bounding box center [260, 221] width 150 height 14
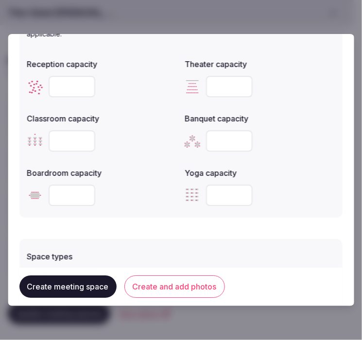
scroll to position [431, 0]
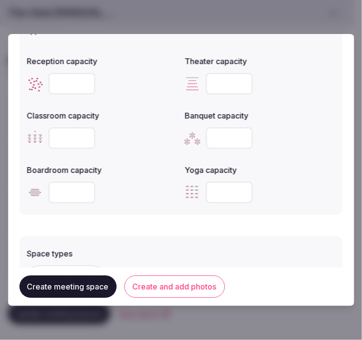
click at [54, 189] on input "number" at bounding box center [72, 192] width 47 height 21
click at [60, 190] on input "number" at bounding box center [72, 192] width 47 height 21
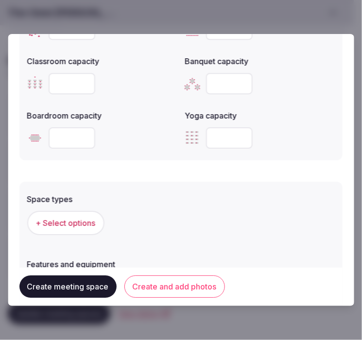
type input "**"
click at [85, 224] on span "+ Select options" at bounding box center [66, 222] width 60 height 11
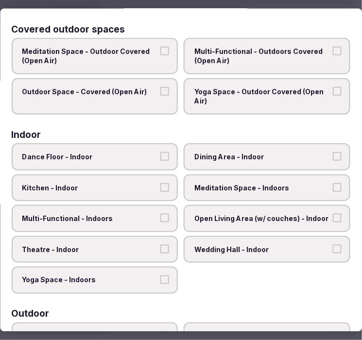
scroll to position [108, 0]
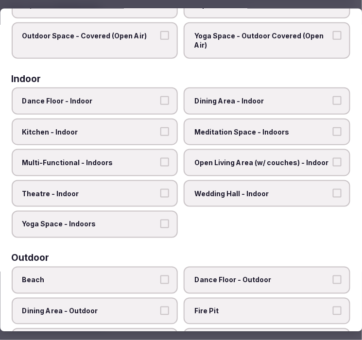
click at [153, 158] on span "Multi-Functional - Indoors" at bounding box center [89, 163] width 135 height 10
click at [161, 158] on button "Multi-Functional - Indoors" at bounding box center [165, 162] width 9 height 9
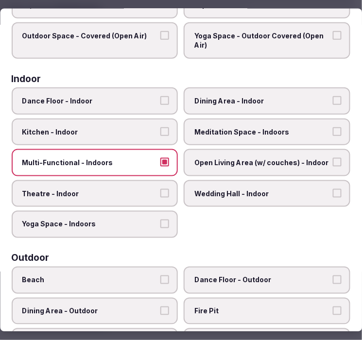
click at [241, 96] on span "Dining Area - Indoor" at bounding box center [262, 101] width 135 height 10
click at [332, 96] on button "Dining Area - Indoor" at bounding box center [336, 100] width 9 height 9
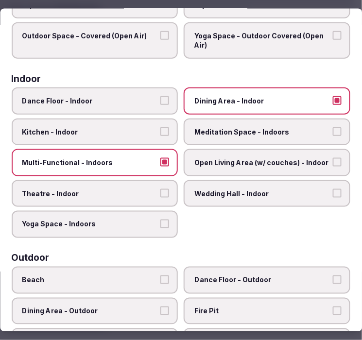
click at [132, 180] on label "Theatre - Indoor" at bounding box center [95, 193] width 166 height 27
click at [161, 188] on button "Theatre - Indoor" at bounding box center [165, 192] width 9 height 9
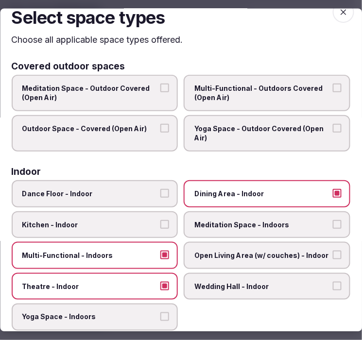
scroll to position [7, 0]
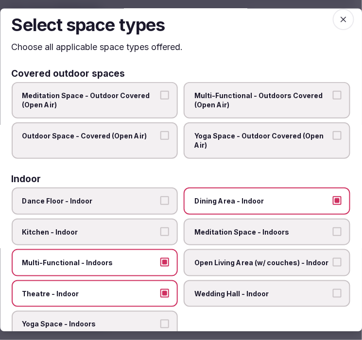
click at [338, 23] on icon "button" at bounding box center [343, 20] width 10 height 10
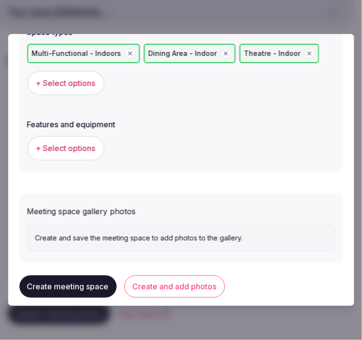
scroll to position [661, 0]
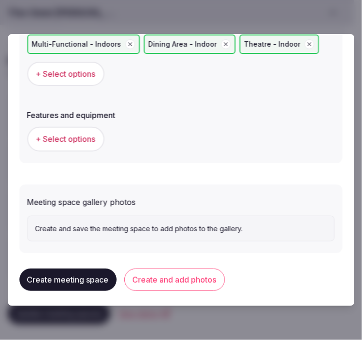
click at [66, 144] on button "+ Select options" at bounding box center [65, 139] width 77 height 24
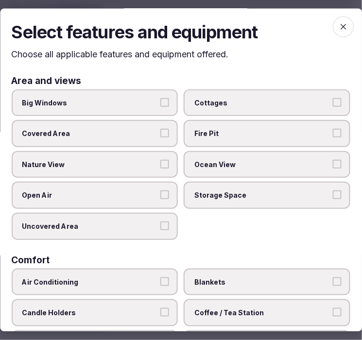
click at [148, 98] on span "Big Windows" at bounding box center [89, 103] width 135 height 10
click at [161, 98] on button "Big Windows" at bounding box center [165, 102] width 9 height 9
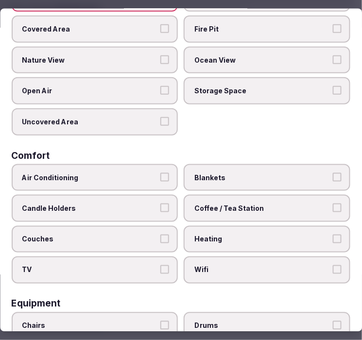
scroll to position [162, 0]
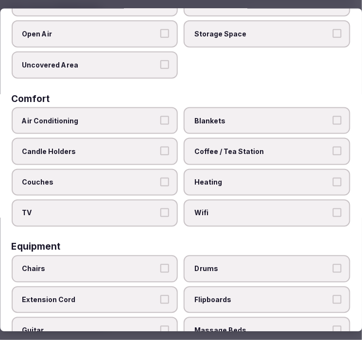
click at [130, 120] on label "Air Conditioning" at bounding box center [95, 120] width 166 height 27
click at [161, 120] on button "Air Conditioning" at bounding box center [165, 120] width 9 height 9
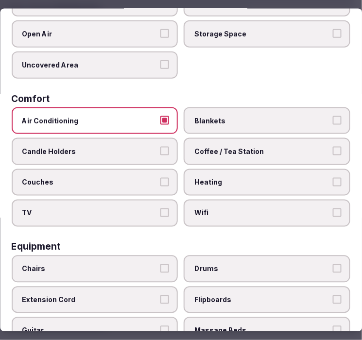
drag, startPoint x: 220, startPoint y: 209, endPoint x: 169, endPoint y: 209, distance: 51.4
click at [215, 208] on span "Wifi" at bounding box center [262, 213] width 135 height 10
click at [332, 208] on button "Wifi" at bounding box center [336, 212] width 9 height 9
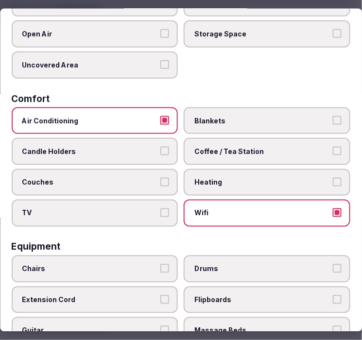
click at [138, 208] on span "TV" at bounding box center [89, 213] width 135 height 10
click at [161, 208] on button "TV" at bounding box center [165, 212] width 9 height 9
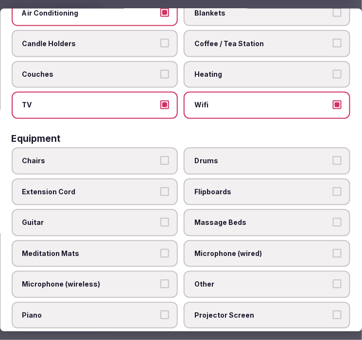
scroll to position [323, 0]
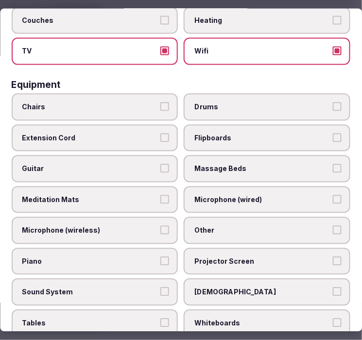
click at [118, 93] on label "Chairs" at bounding box center [95, 106] width 166 height 27
click at [161, 102] on button "Chairs" at bounding box center [165, 106] width 9 height 9
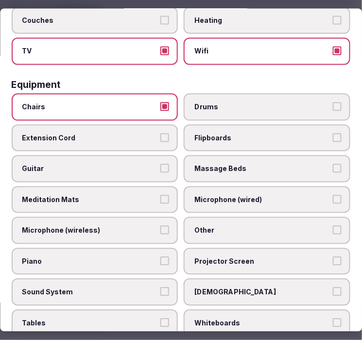
click at [218, 223] on label "Other" at bounding box center [267, 230] width 166 height 27
click at [332, 226] on button "Other" at bounding box center [336, 230] width 9 height 9
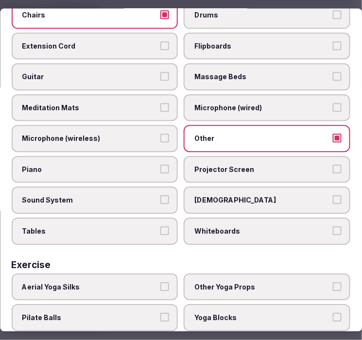
scroll to position [431, 0]
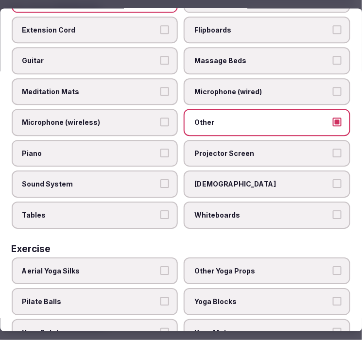
click at [144, 202] on label "Tables" at bounding box center [95, 215] width 166 height 27
click at [161, 211] on button "Tables" at bounding box center [165, 215] width 9 height 9
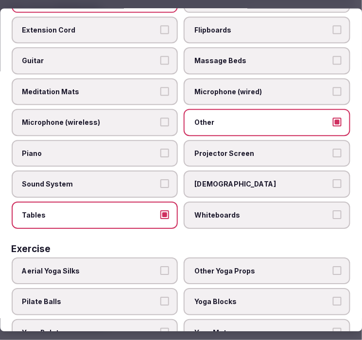
click at [168, 171] on label "Sound System" at bounding box center [95, 184] width 166 height 27
click at [168, 180] on button "Sound System" at bounding box center [165, 184] width 9 height 9
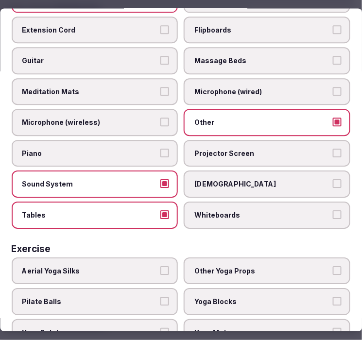
click at [263, 149] on span "Projector Screen" at bounding box center [262, 154] width 135 height 10
click at [332, 149] on button "Projector Screen" at bounding box center [336, 153] width 9 height 9
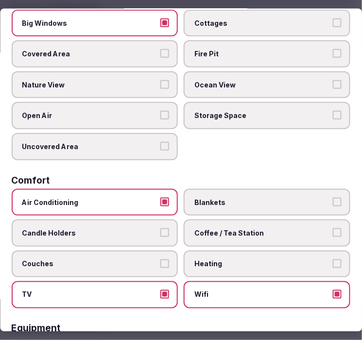
scroll to position [0, 0]
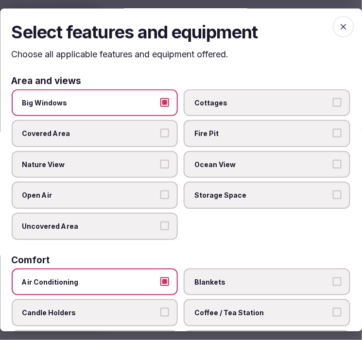
click at [340, 25] on icon "button" at bounding box center [343, 27] width 6 height 6
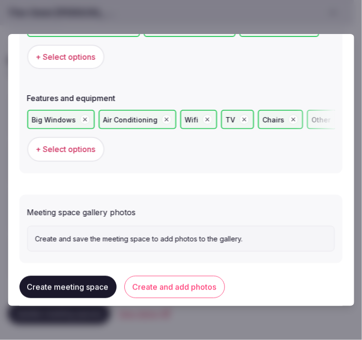
scroll to position [688, 0]
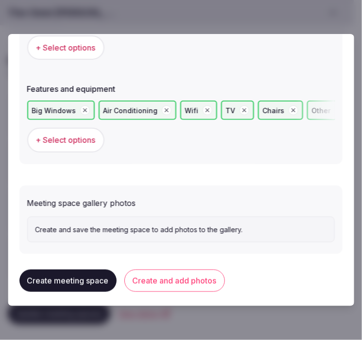
click at [150, 274] on button "Create and add photos" at bounding box center [174, 280] width 100 height 22
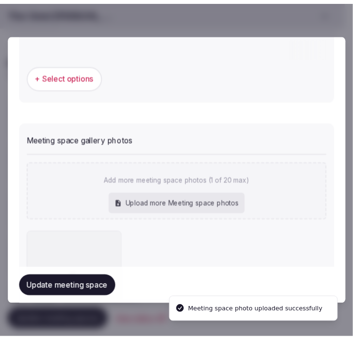
scroll to position [777, 0]
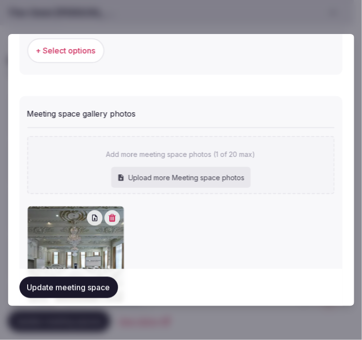
click at [93, 283] on button "Update meeting space" at bounding box center [68, 287] width 99 height 21
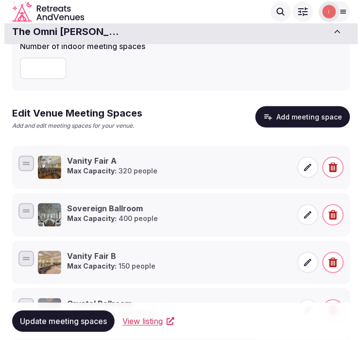
scroll to position [47, 0]
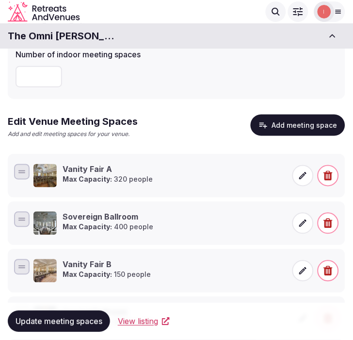
click at [306, 126] on button "Add meeting space" at bounding box center [298, 125] width 95 height 21
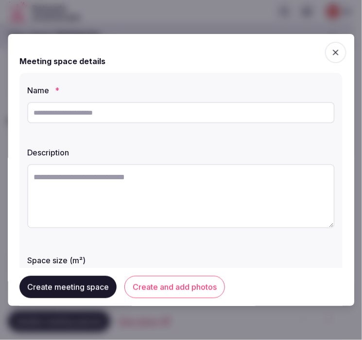
click at [204, 117] on input "text" at bounding box center [180, 112] width 307 height 21
paste input "**********"
type input "**********"
click at [171, 178] on textarea at bounding box center [180, 196] width 307 height 64
click at [202, 203] on textarea at bounding box center [180, 196] width 307 height 64
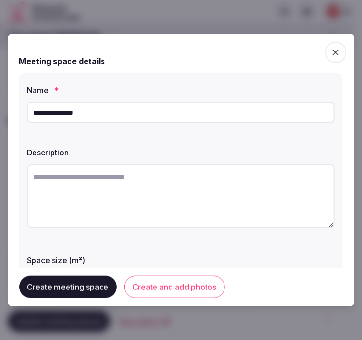
paste textarea "**********"
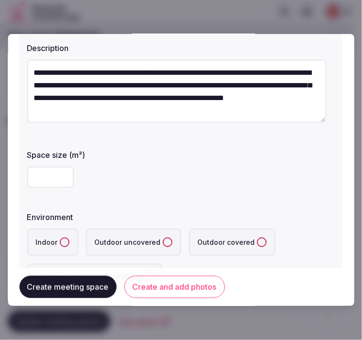
scroll to position [108, 0]
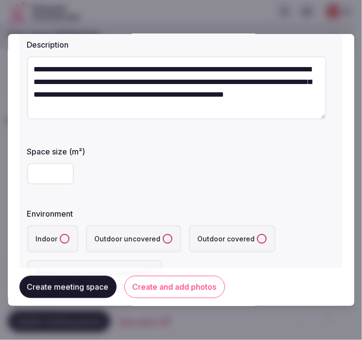
type textarea "**********"
click at [47, 173] on input "number" at bounding box center [50, 173] width 47 height 21
type input "***"
click at [66, 236] on button "Indoor" at bounding box center [65, 239] width 10 height 10
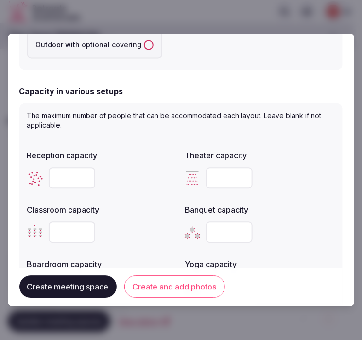
scroll to position [377, 0]
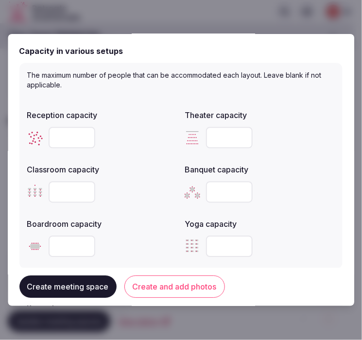
click at [213, 193] on input "number" at bounding box center [229, 191] width 47 height 21
type input "***"
click at [76, 143] on input "number" at bounding box center [72, 137] width 47 height 21
click at [74, 137] on input "number" at bounding box center [72, 137] width 47 height 21
type input "***"
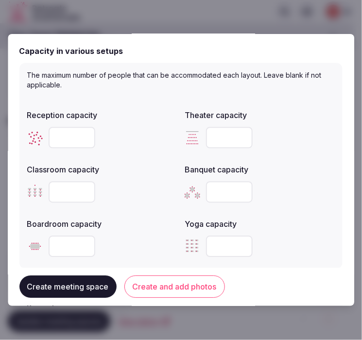
click at [209, 134] on input "number" at bounding box center [229, 137] width 47 height 21
type input "***"
click at [76, 188] on input "number" at bounding box center [72, 191] width 47 height 21
click at [69, 192] on input "number" at bounding box center [72, 191] width 47 height 21
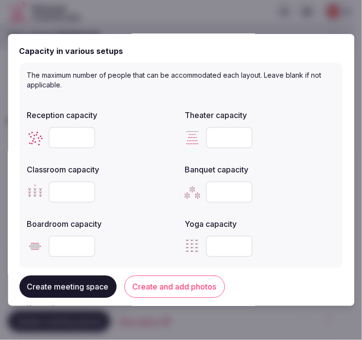
type input "***"
click at [79, 246] on input "number" at bounding box center [72, 245] width 47 height 21
click at [71, 246] on input "number" at bounding box center [72, 245] width 47 height 21
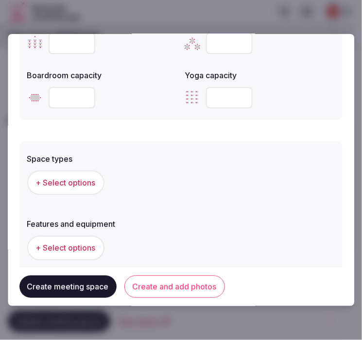
scroll to position [539, 0]
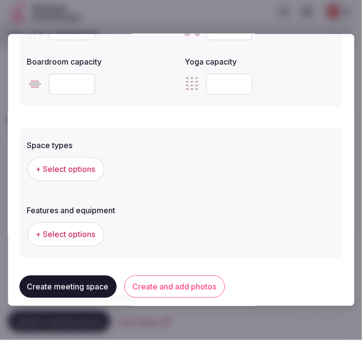
type input "**"
click at [85, 166] on span "+ Select options" at bounding box center [66, 169] width 60 height 11
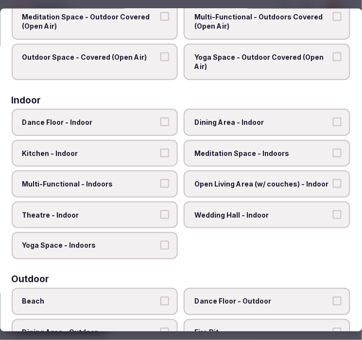
scroll to position [162, 0]
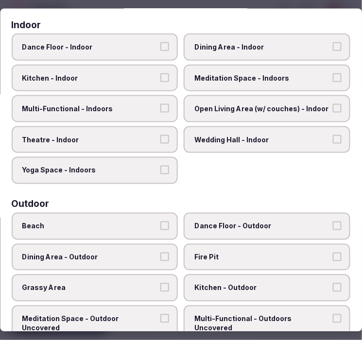
click at [219, 42] on span "Dining Area - Indoor" at bounding box center [262, 47] width 135 height 10
click at [332, 42] on button "Dining Area - Indoor" at bounding box center [336, 46] width 9 height 9
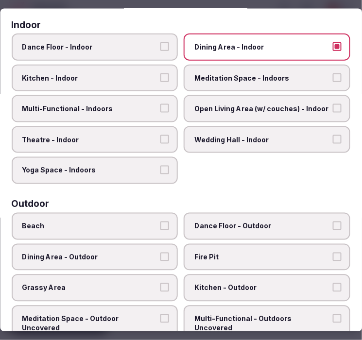
click at [144, 104] on span "Multi-Functional - Indoors" at bounding box center [89, 109] width 135 height 10
click at [161, 104] on button "Multi-Functional - Indoors" at bounding box center [165, 108] width 9 height 9
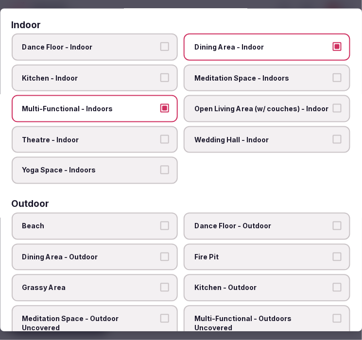
click at [126, 141] on label "Theatre - Indoor" at bounding box center [95, 139] width 166 height 27
click at [161, 141] on button "Theatre - Indoor" at bounding box center [165, 138] width 9 height 9
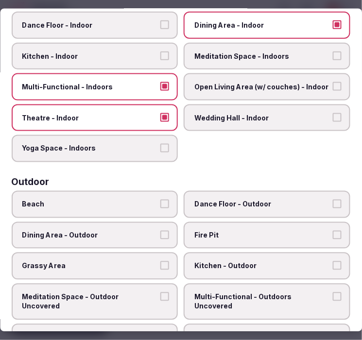
scroll to position [215, 0]
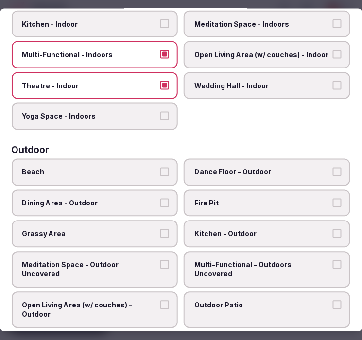
drag, startPoint x: 295, startPoint y: 120, endPoint x: 280, endPoint y: 123, distance: 15.2
click at [290, 121] on div "Dance Floor - Indoor Dining Area - Indoor Kitchen - Indoor Meditation Space - I…" at bounding box center [181, 54] width 338 height 150
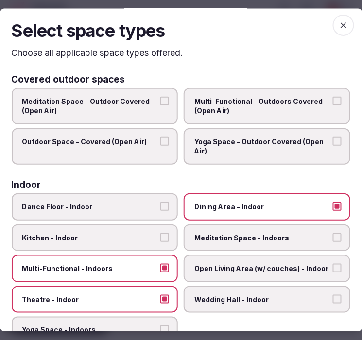
scroll to position [0, 0]
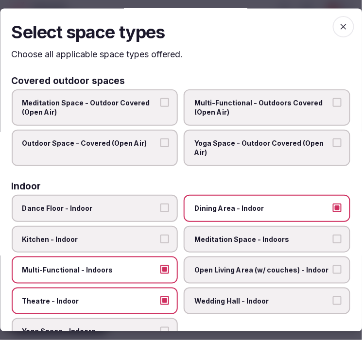
click at [338, 30] on icon "button" at bounding box center [343, 27] width 10 height 10
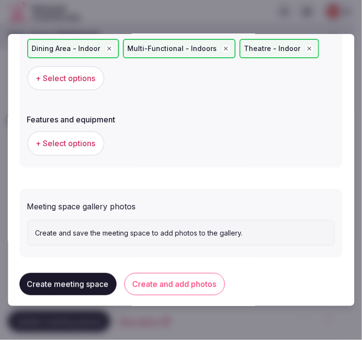
scroll to position [661, 0]
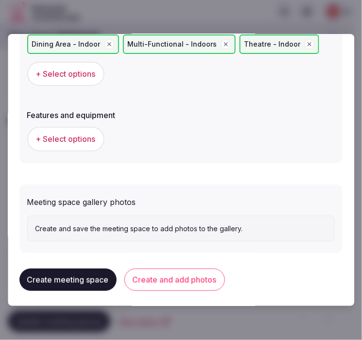
click at [94, 128] on button "+ Select options" at bounding box center [65, 139] width 77 height 24
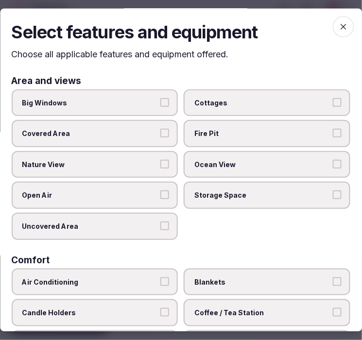
click at [143, 108] on label "Big Windows" at bounding box center [95, 102] width 166 height 27
click at [161, 107] on button "Big Windows" at bounding box center [165, 102] width 9 height 9
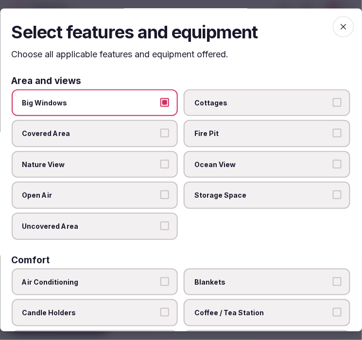
click at [108, 100] on span "Big Windows" at bounding box center [89, 103] width 135 height 10
click at [161, 100] on button "Big Windows" at bounding box center [165, 102] width 9 height 9
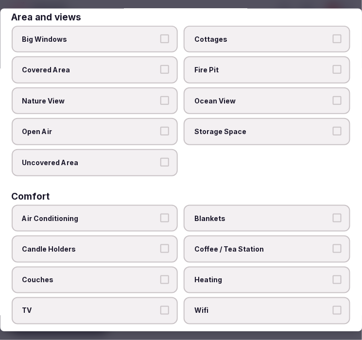
scroll to position [108, 0]
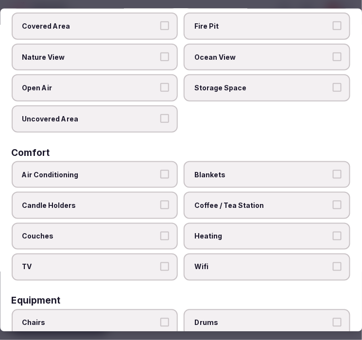
drag, startPoint x: 120, startPoint y: 168, endPoint x: 132, endPoint y: 175, distance: 14.1
click at [124, 171] on span "Air Conditioning" at bounding box center [89, 174] width 135 height 10
click at [161, 171] on button "Air Conditioning" at bounding box center [165, 173] width 9 height 9
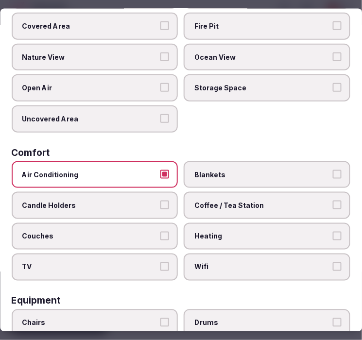
click at [236, 202] on span "Coffee / Tea Station" at bounding box center [262, 205] width 135 height 10
click at [332, 202] on button "Coffee / Tea Station" at bounding box center [336, 204] width 9 height 9
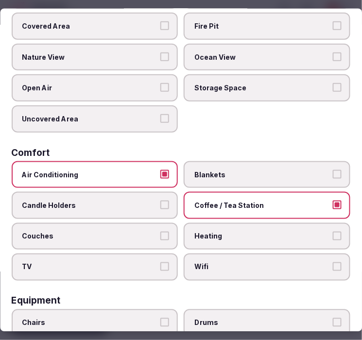
click at [202, 253] on label "Wifi" at bounding box center [267, 266] width 166 height 27
click at [332, 262] on button "Wifi" at bounding box center [336, 266] width 9 height 9
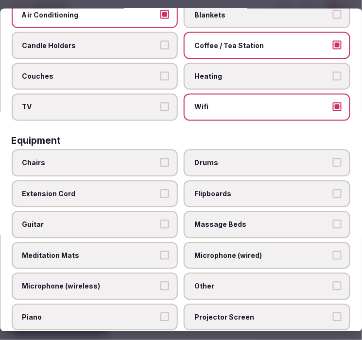
scroll to position [269, 0]
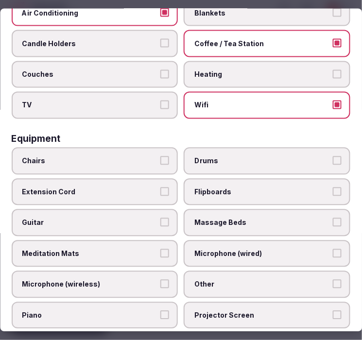
click at [161, 156] on button "Chairs" at bounding box center [165, 160] width 9 height 9
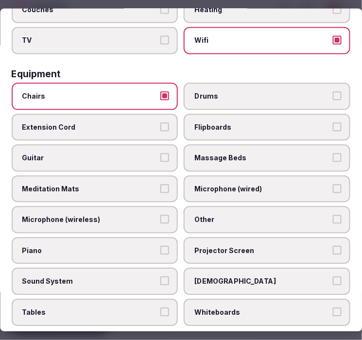
scroll to position [431, 0]
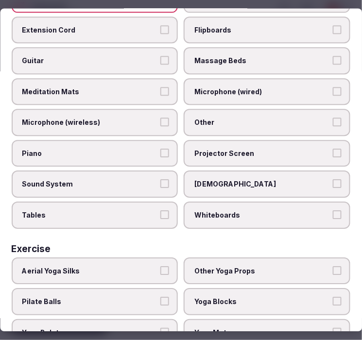
click at [243, 109] on label "Other" at bounding box center [267, 122] width 166 height 27
click at [332, 118] on button "Other" at bounding box center [336, 122] width 9 height 9
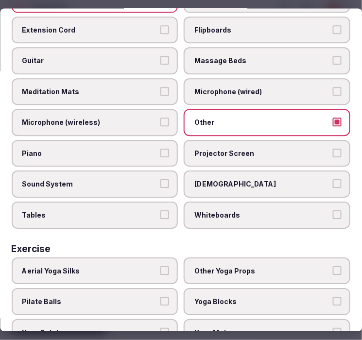
click at [123, 149] on span "Piano" at bounding box center [89, 154] width 135 height 10
click at [161, 149] on button "Piano" at bounding box center [165, 153] width 9 height 9
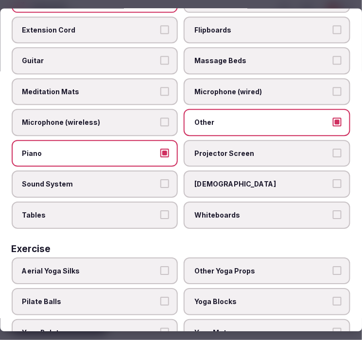
click at [290, 149] on span "Projector Screen" at bounding box center [262, 154] width 135 height 10
click at [332, 149] on button "Projector Screen" at bounding box center [336, 153] width 9 height 9
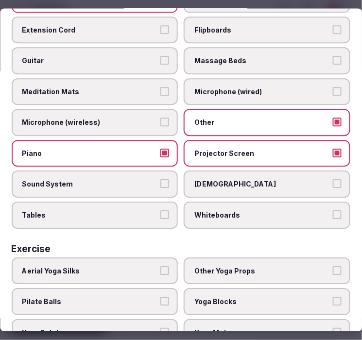
click at [147, 151] on label "Piano" at bounding box center [95, 153] width 166 height 27
click at [161, 151] on button "Piano" at bounding box center [165, 153] width 9 height 9
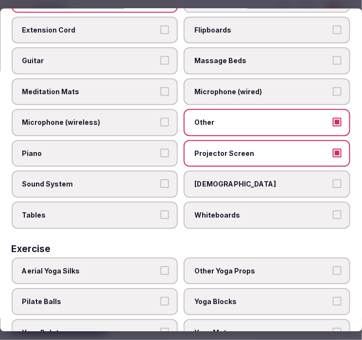
click at [120, 178] on label "Sound System" at bounding box center [95, 184] width 166 height 27
click at [161, 180] on button "Sound System" at bounding box center [165, 184] width 9 height 9
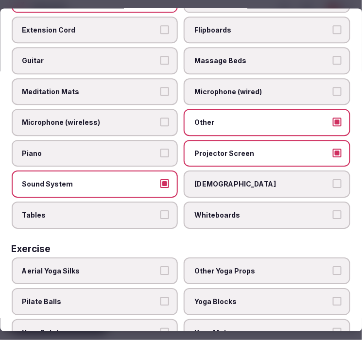
click at [107, 211] on span "Tables" at bounding box center [89, 216] width 135 height 10
click at [161, 211] on button "Tables" at bounding box center [165, 215] width 9 height 9
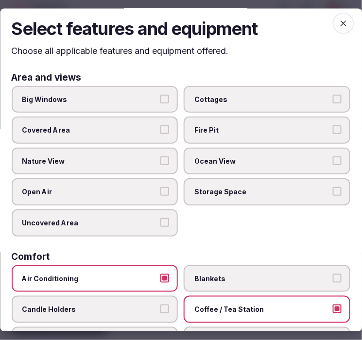
scroll to position [0, 0]
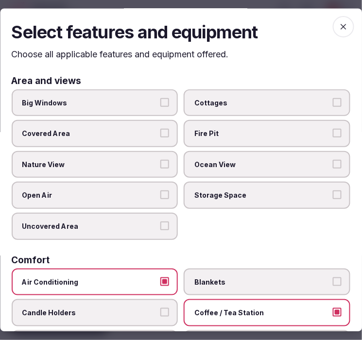
click at [343, 26] on span "button" at bounding box center [342, 27] width 21 height 21
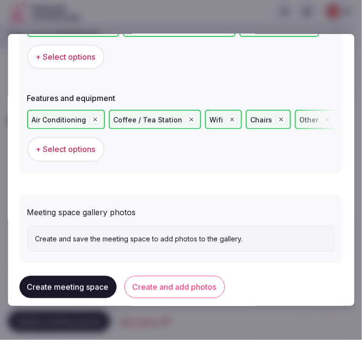
scroll to position [688, 0]
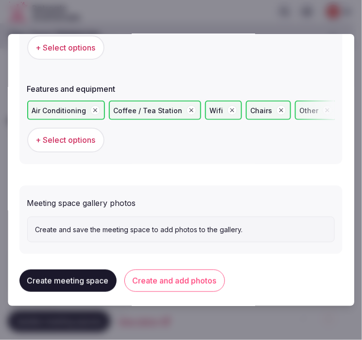
click at [152, 270] on button "Create and add photos" at bounding box center [174, 280] width 100 height 22
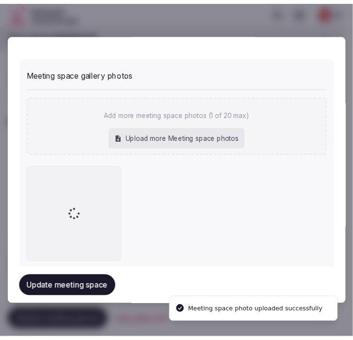
scroll to position [834, 0]
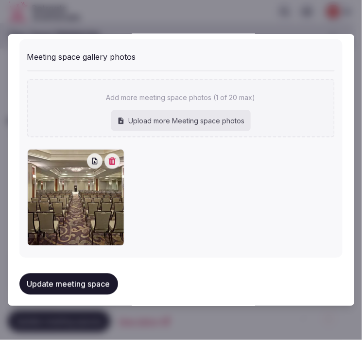
click at [102, 282] on button "Update meeting space" at bounding box center [68, 283] width 99 height 21
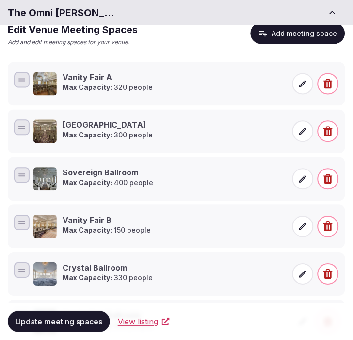
scroll to position [154, 0]
